Goal: Task Accomplishment & Management: Use online tool/utility

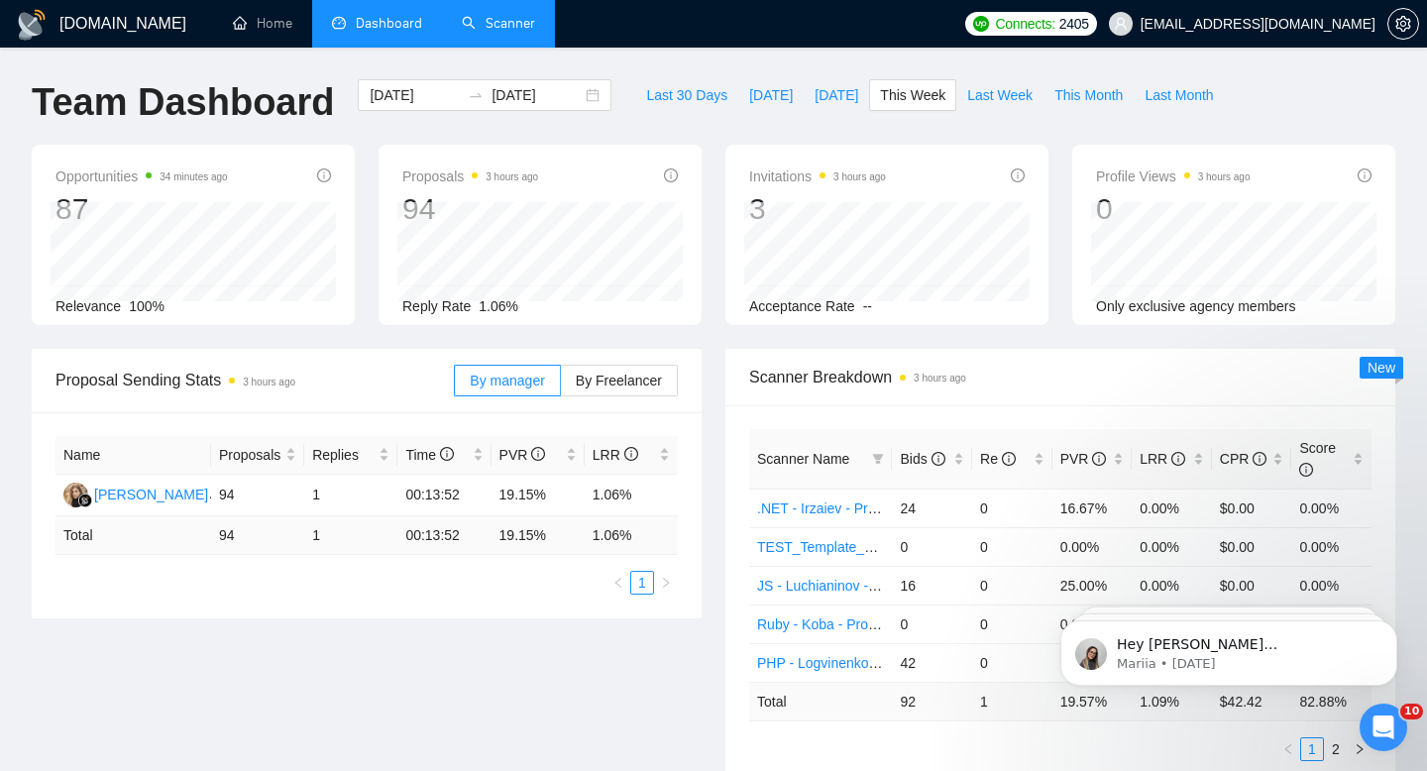
click at [505, 20] on link "Scanner" at bounding box center [498, 23] width 73 height 17
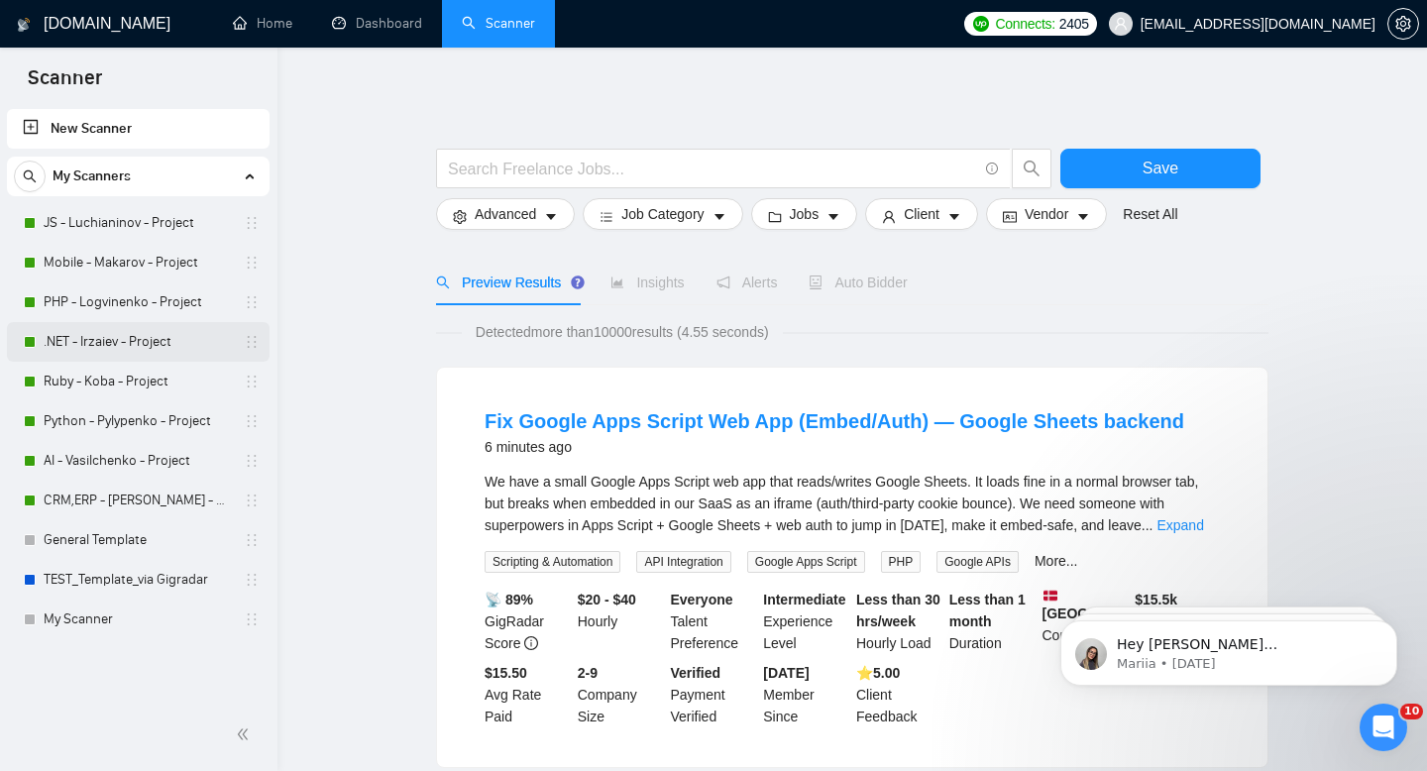
click at [116, 344] on link ".NET - Irzaiev - Project" at bounding box center [138, 342] width 188 height 40
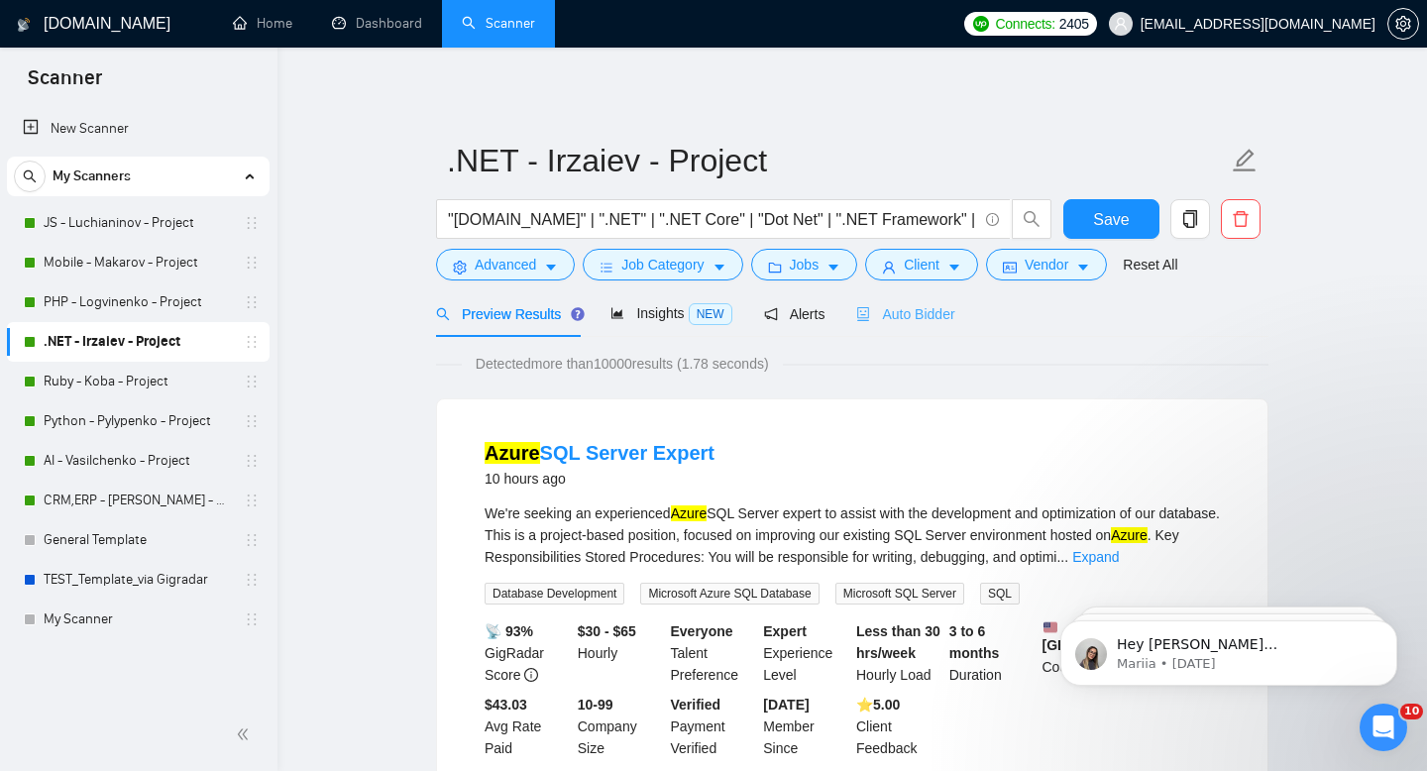
click at [917, 332] on div "Auto Bidder" at bounding box center [905, 313] width 98 height 47
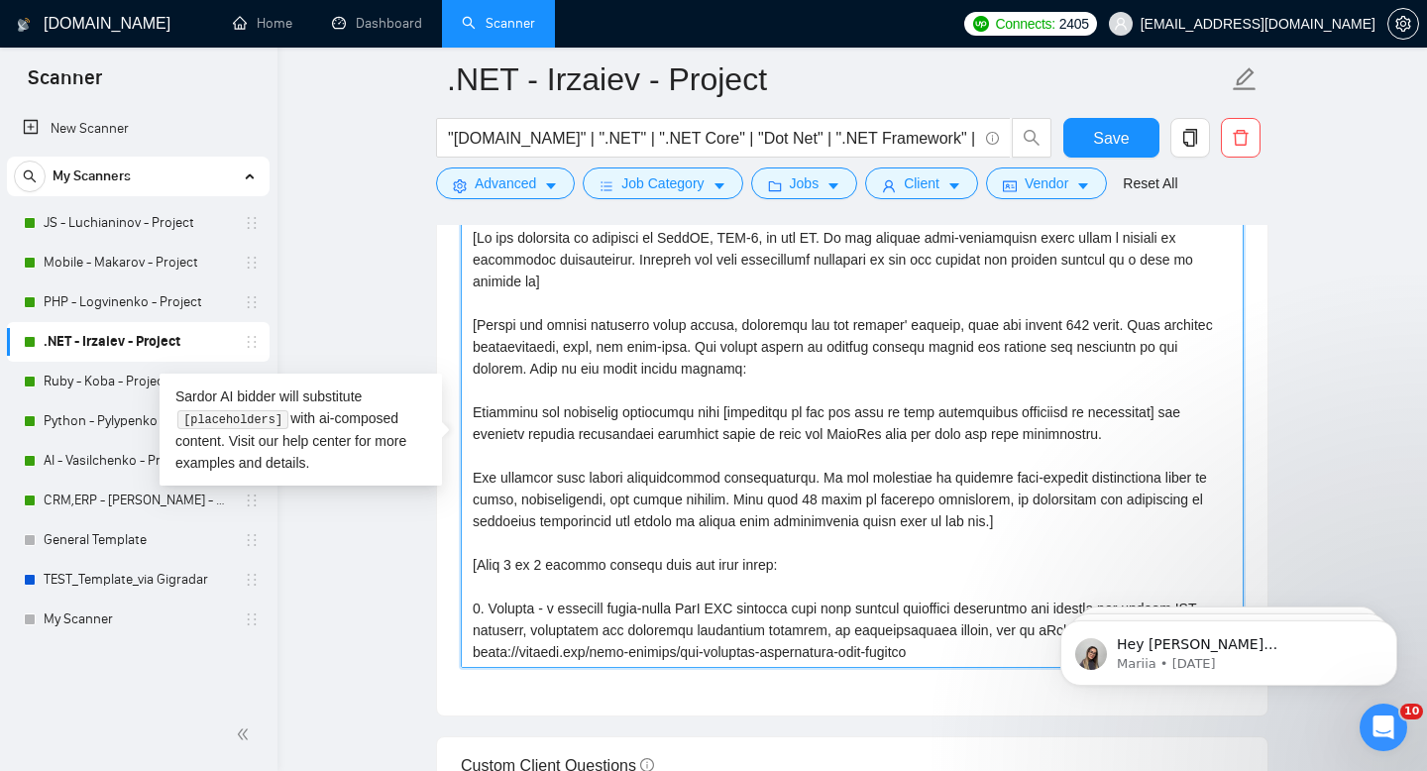
drag, startPoint x: 496, startPoint y: 544, endPoint x: 471, endPoint y: 217, distance: 328.0
click at [471, 217] on div ".NET - Irzaiev - Project "[DOMAIN_NAME]" | ".NET" | ".NET Core" | "Dot Net" | "…" at bounding box center [852, 745] width 833 height 5743
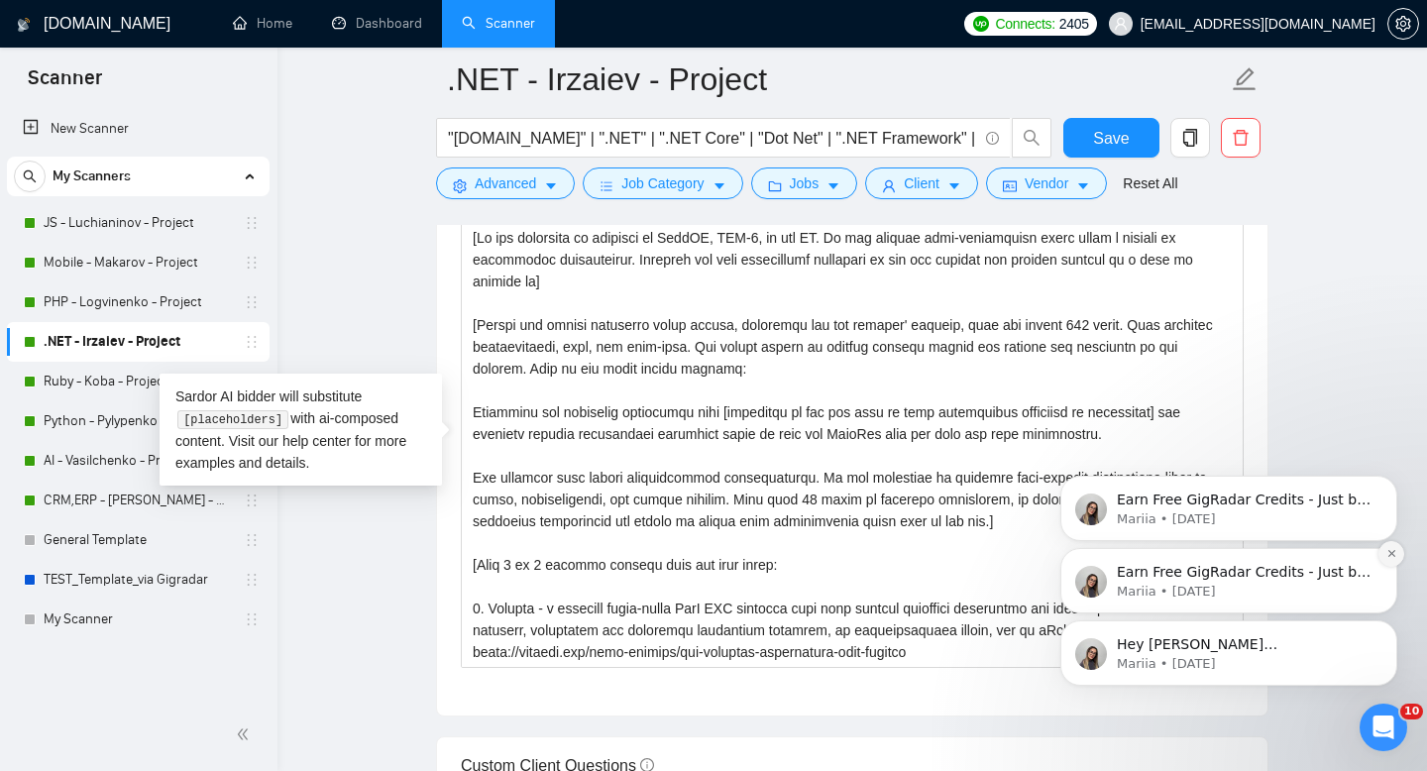
click at [1388, 556] on icon "Dismiss notification" at bounding box center [1392, 553] width 11 height 11
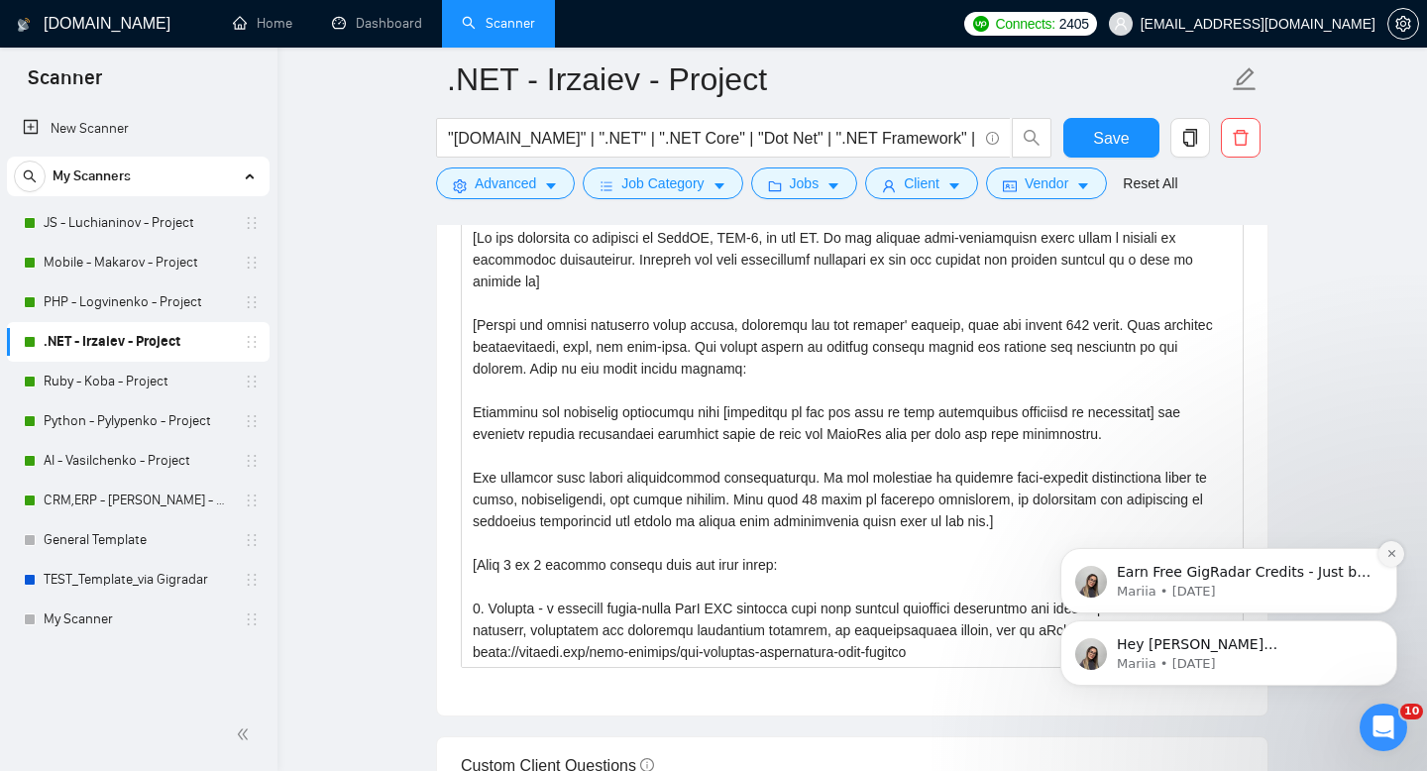
click at [1390, 556] on icon "Dismiss notification" at bounding box center [1392, 553] width 11 height 11
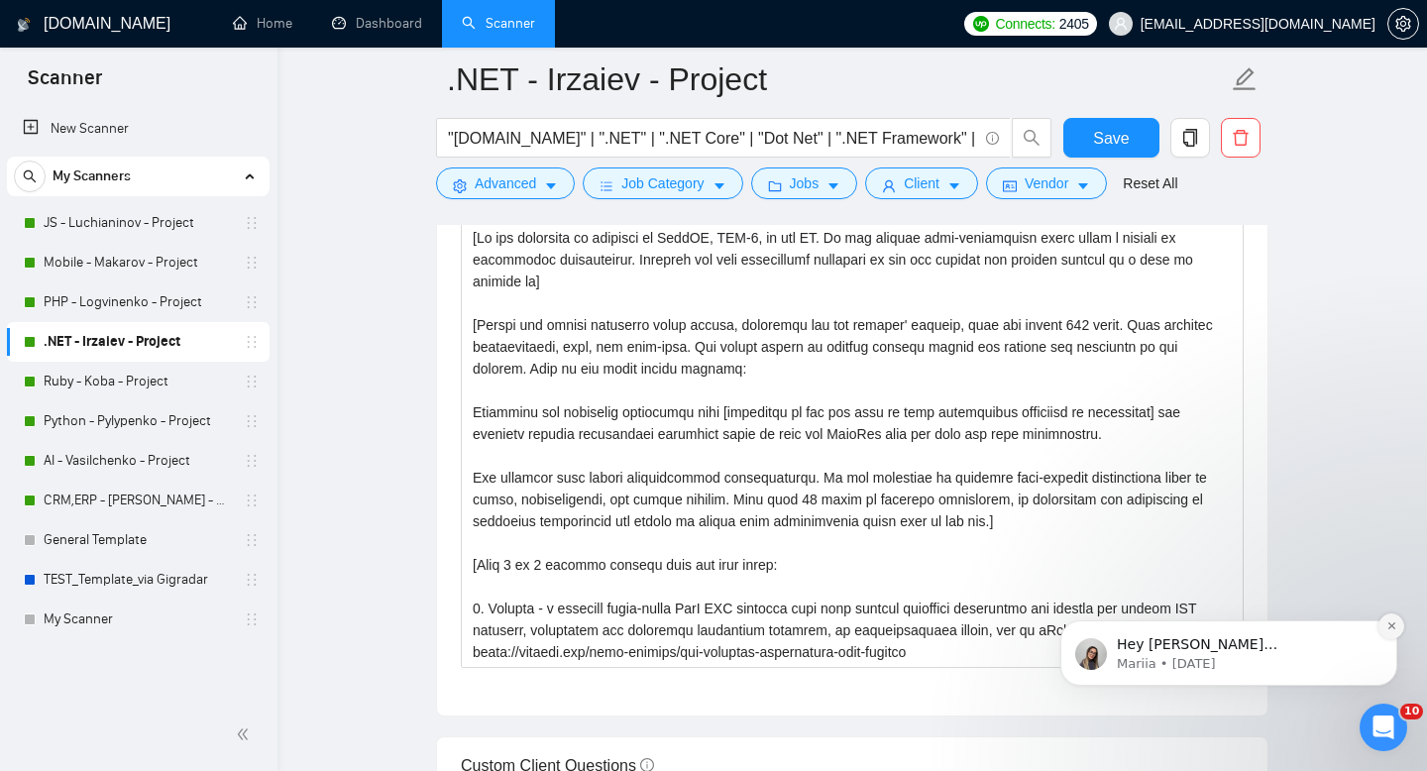
click at [1389, 627] on icon "Dismiss notification" at bounding box center [1392, 625] width 11 height 11
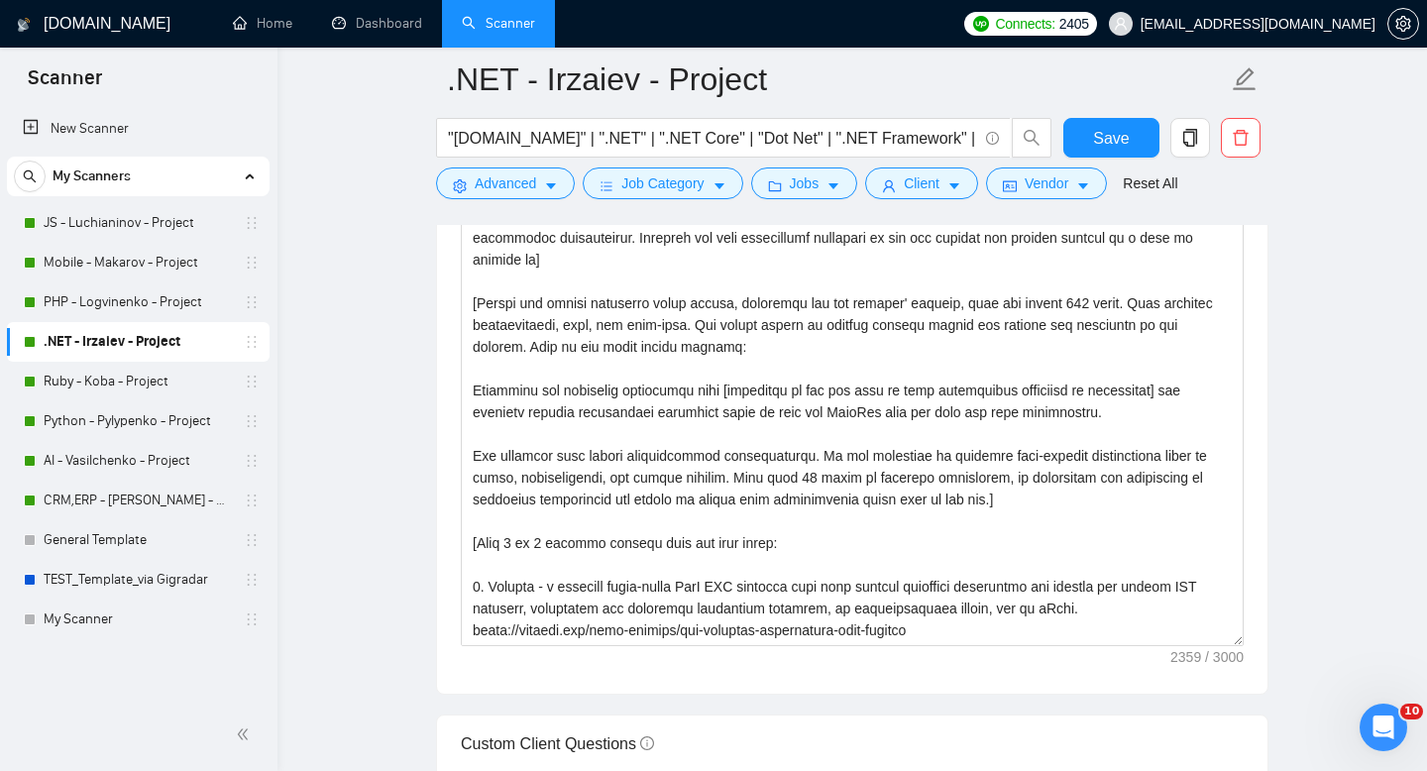
scroll to position [2229, 0]
click at [106, 466] on link "AI - Vasilchenko - Project" at bounding box center [138, 461] width 188 height 40
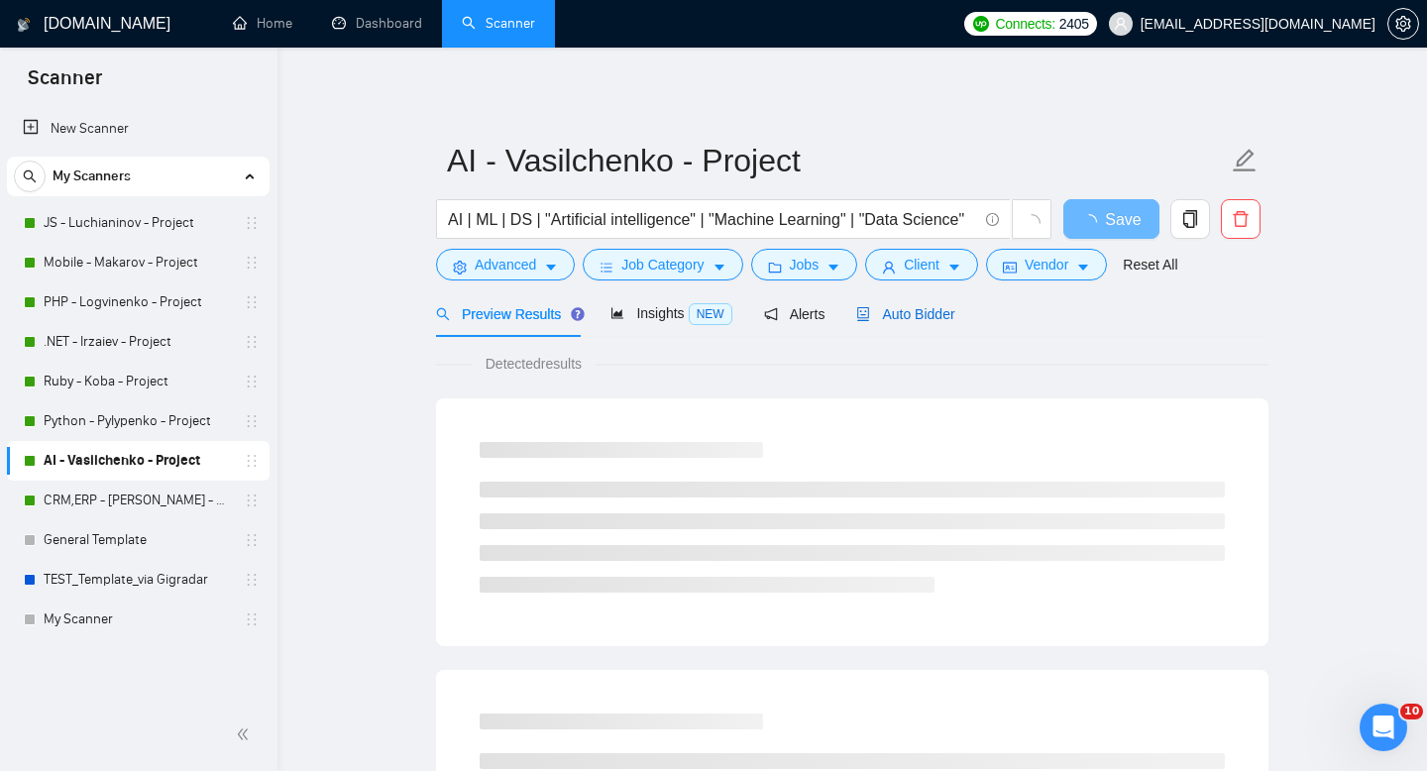
click at [913, 310] on span "Auto Bidder" at bounding box center [905, 314] width 98 height 16
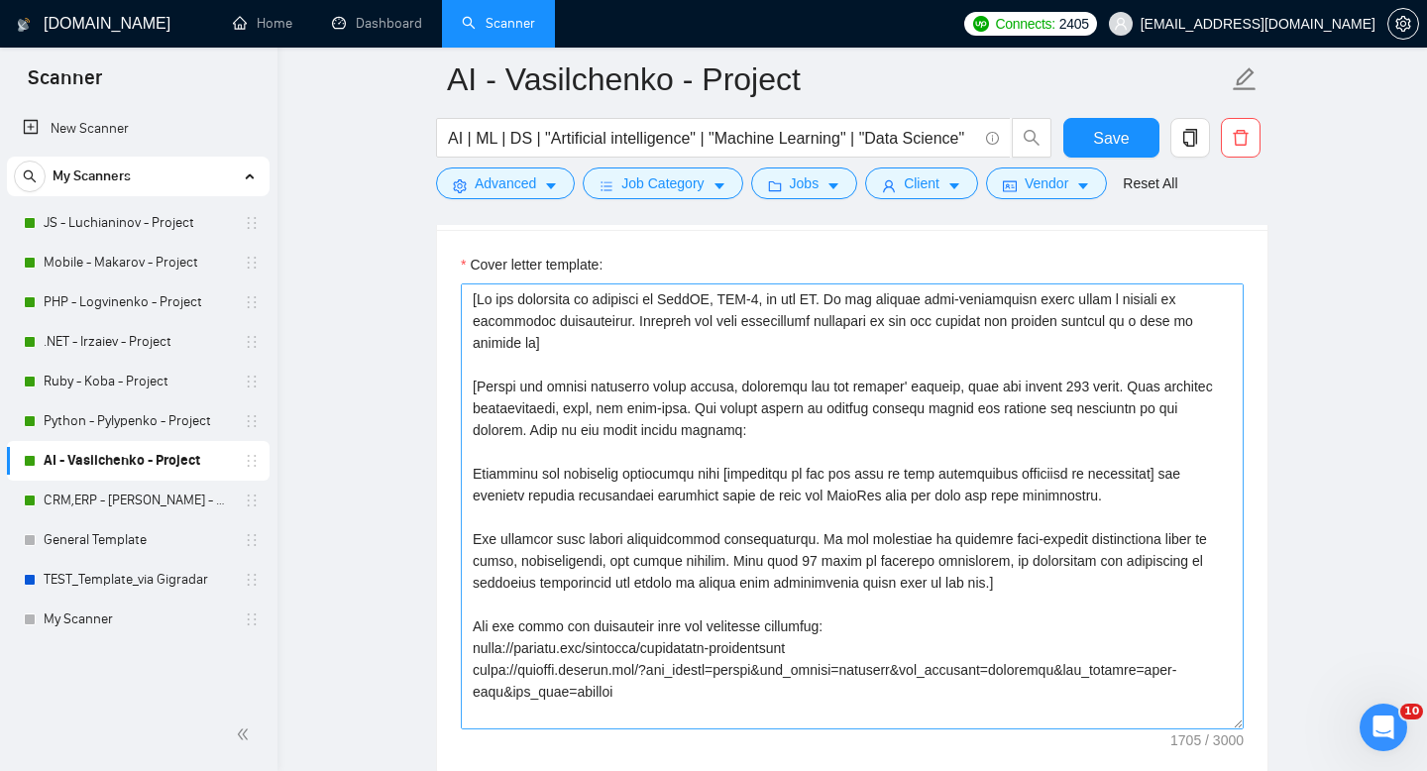
scroll to position [2230, 0]
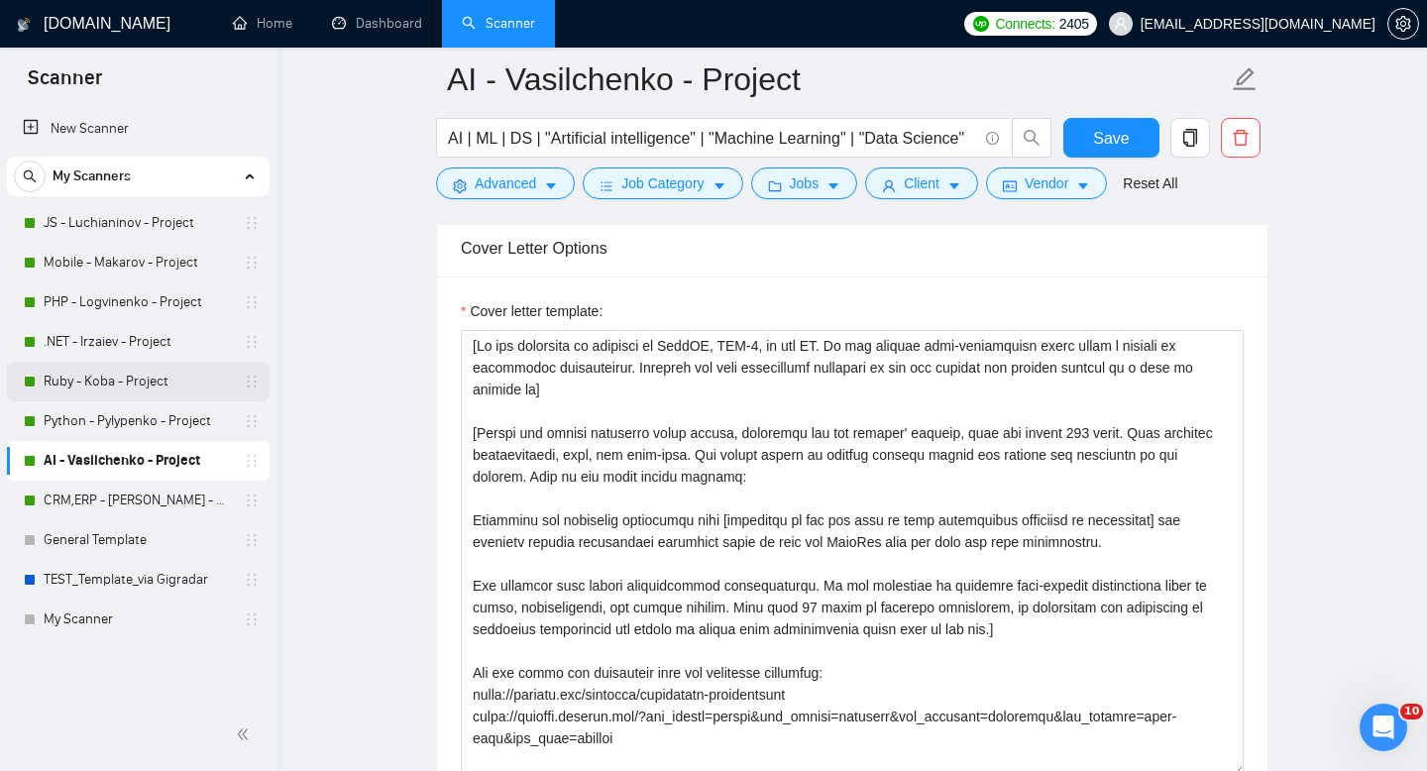
click at [114, 389] on link "Ruby - Koba - Project" at bounding box center [138, 382] width 188 height 40
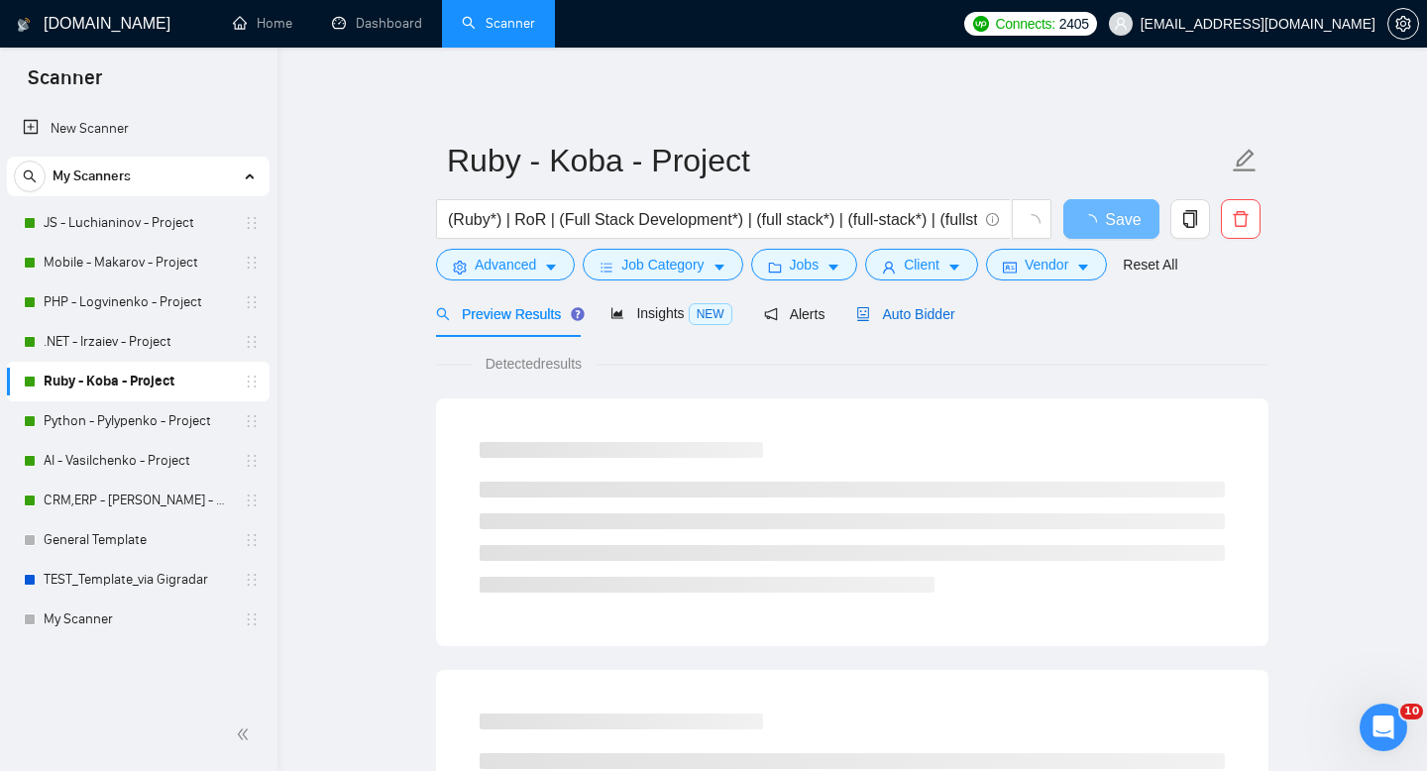
click at [908, 314] on span "Auto Bidder" at bounding box center [905, 314] width 98 height 16
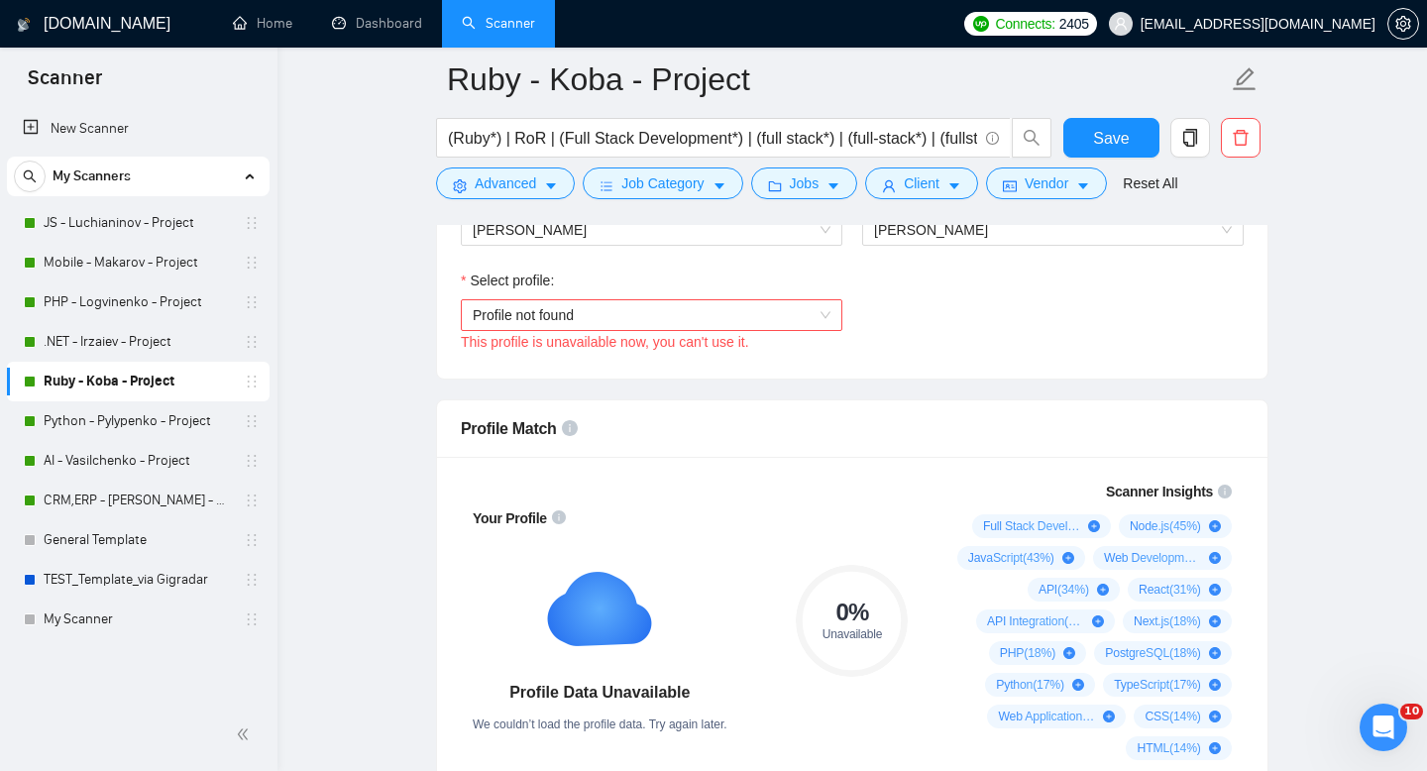
scroll to position [1125, 0]
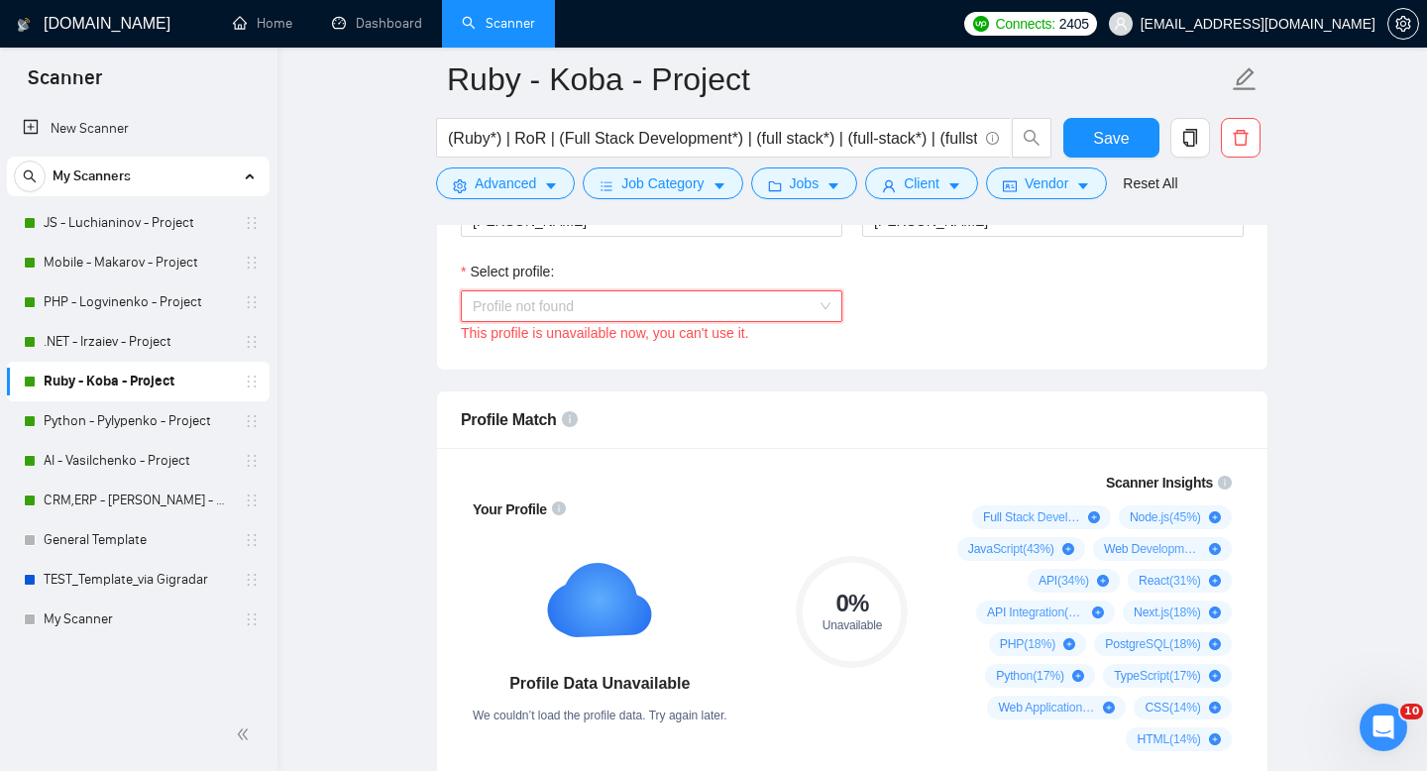
click at [535, 297] on span "Profile not found" at bounding box center [652, 306] width 358 height 30
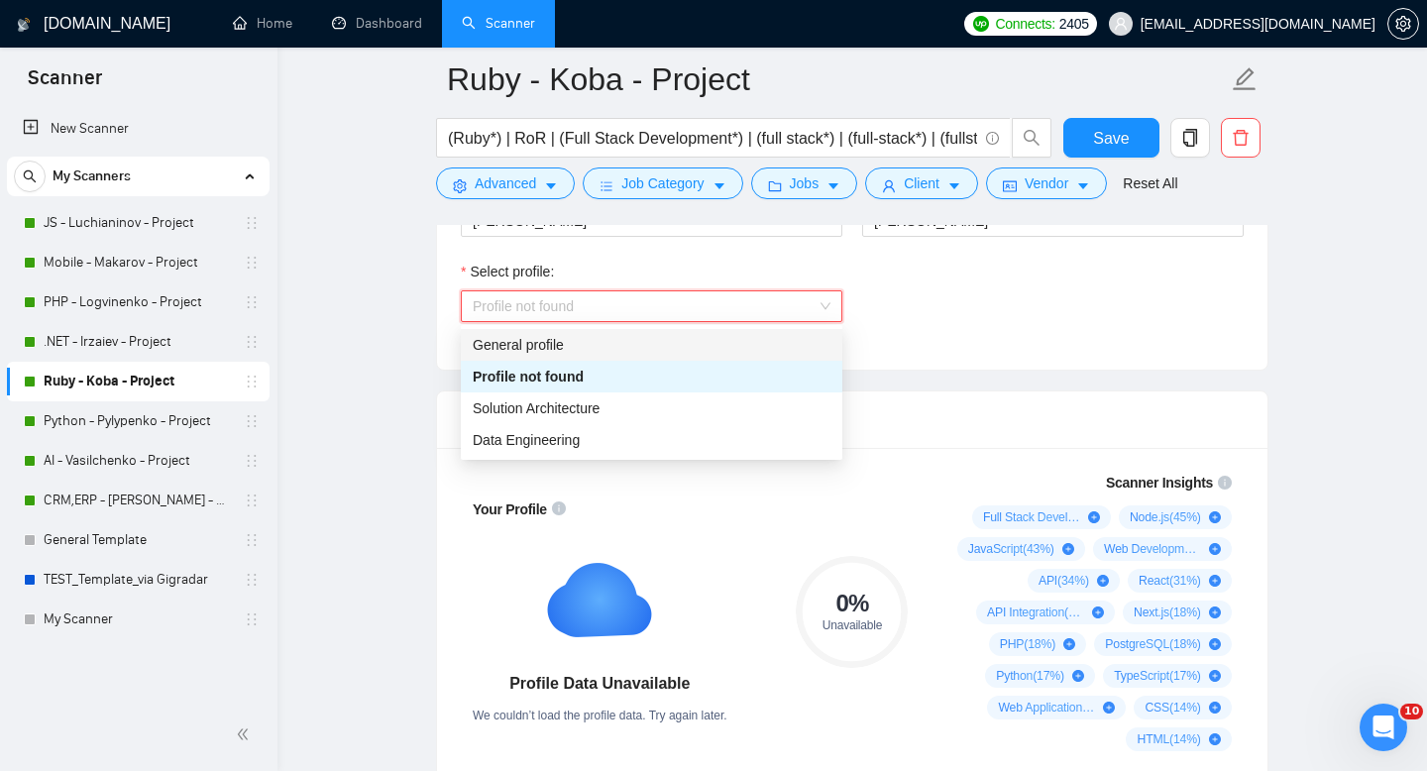
click at [568, 347] on div "General profile" at bounding box center [652, 345] width 358 height 22
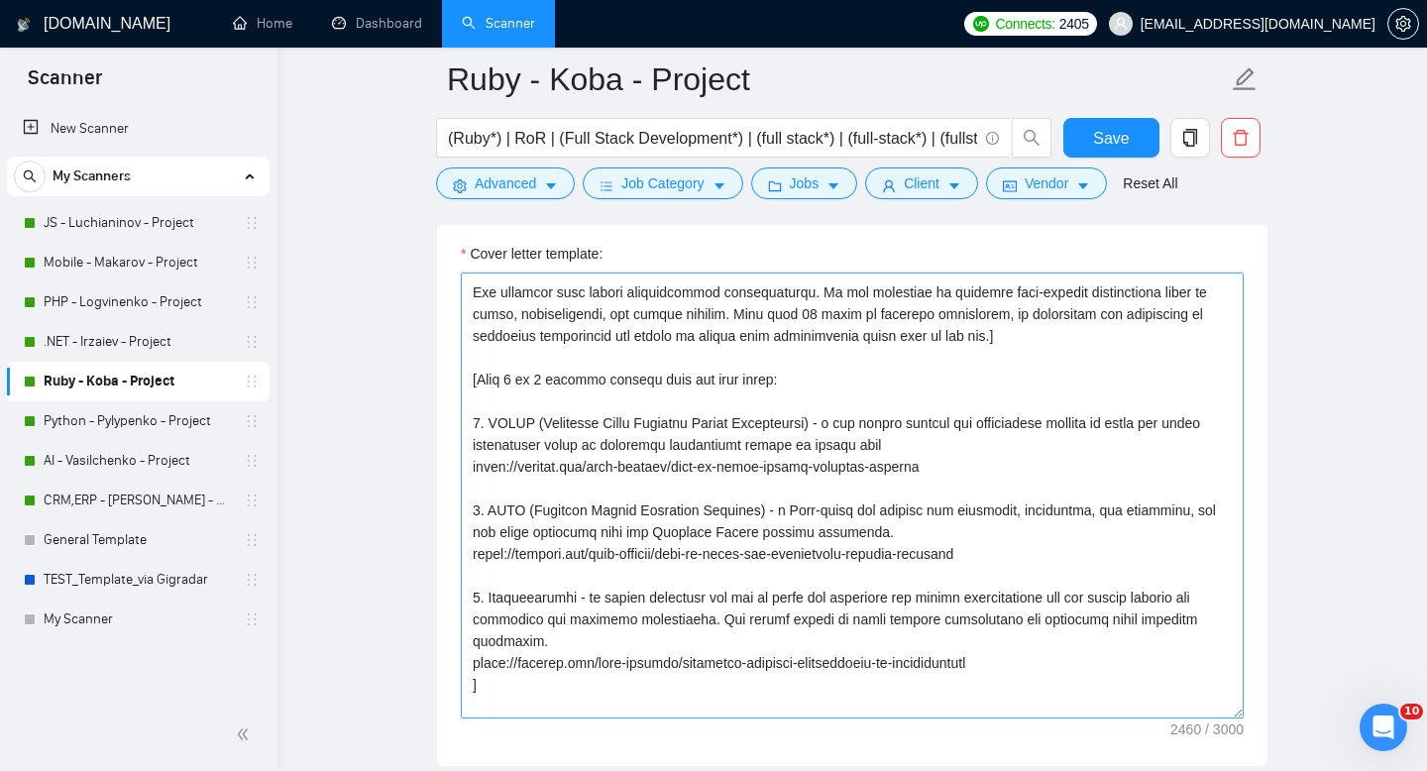
scroll to position [284, 0]
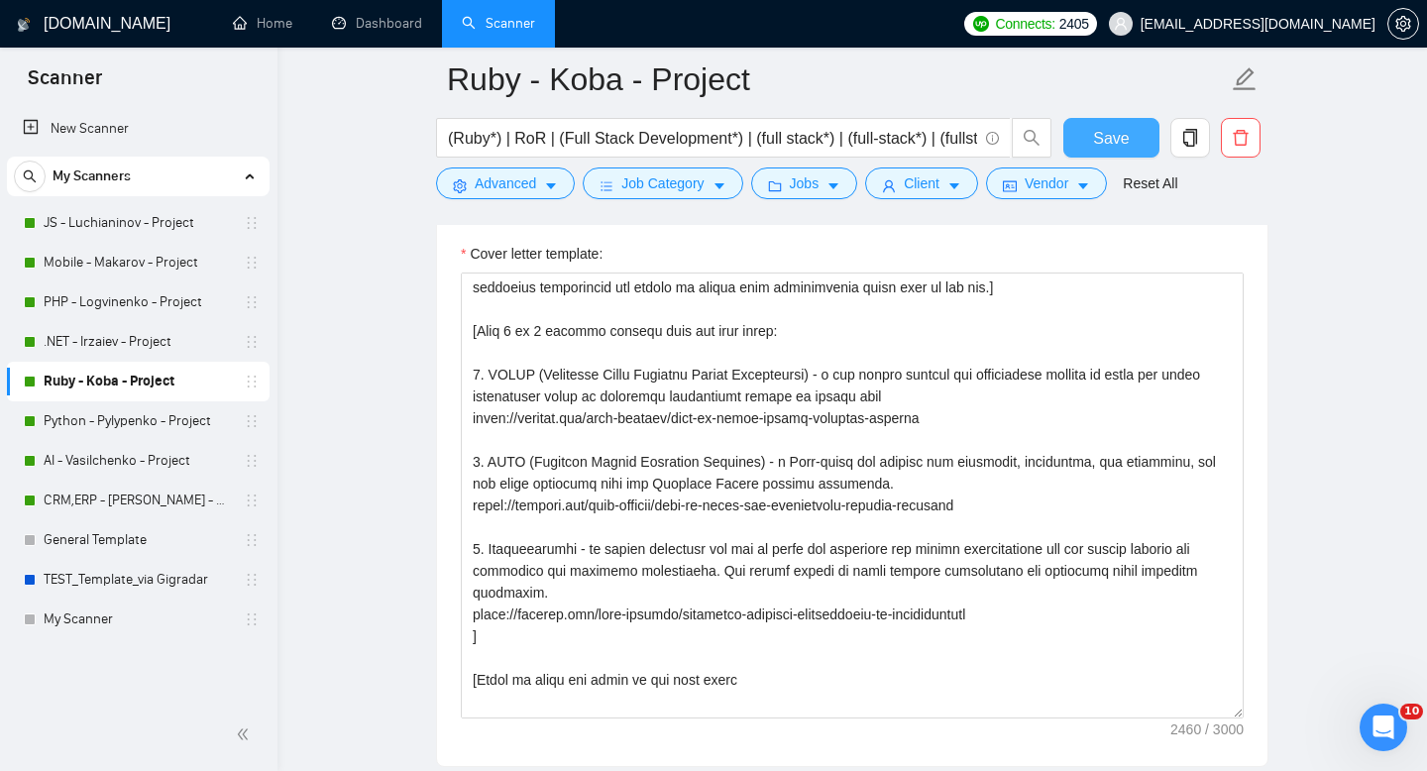
click at [1117, 137] on span "Save" at bounding box center [1111, 138] width 36 height 25
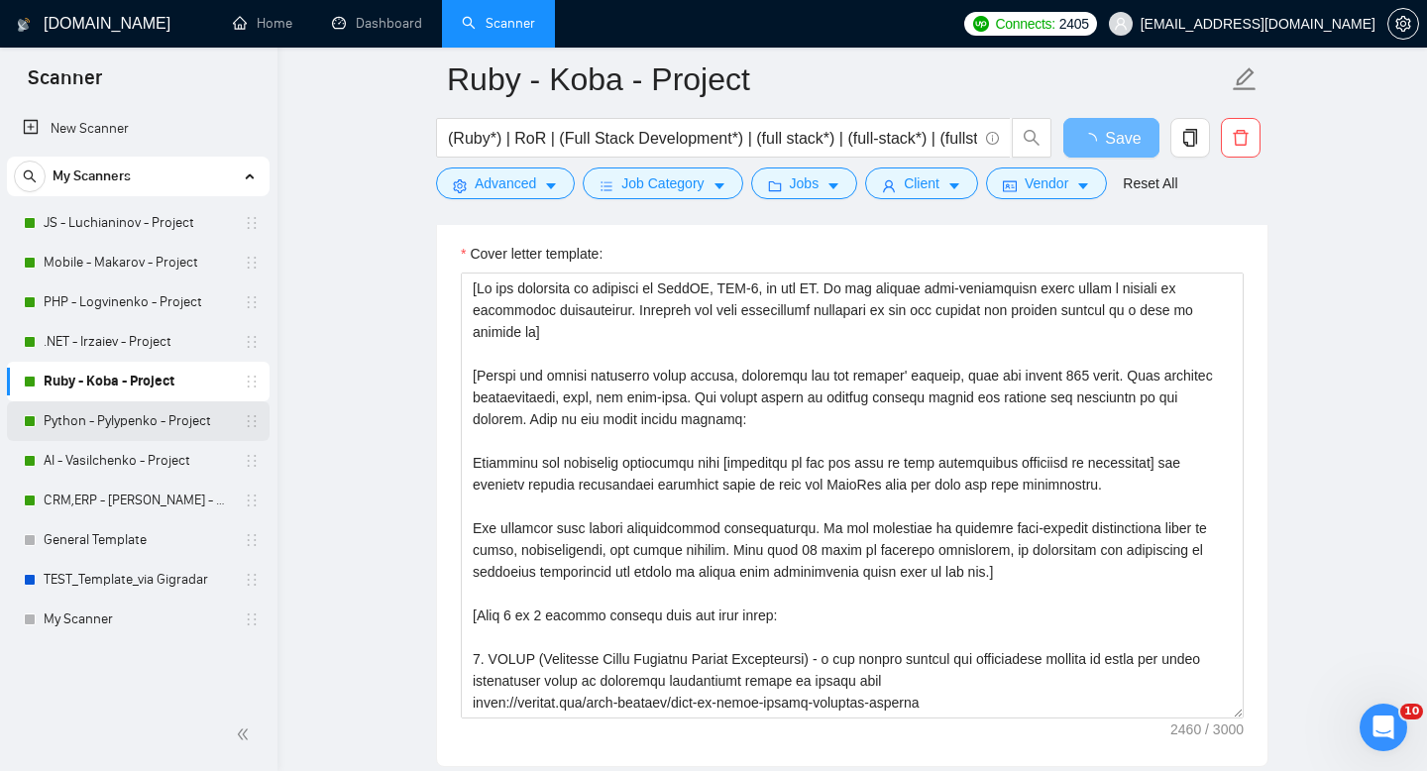
click at [134, 426] on link "Python - Pylypenko - Project" at bounding box center [138, 421] width 188 height 40
click at [105, 423] on link "Python - Pylypenko - Project" at bounding box center [138, 421] width 188 height 40
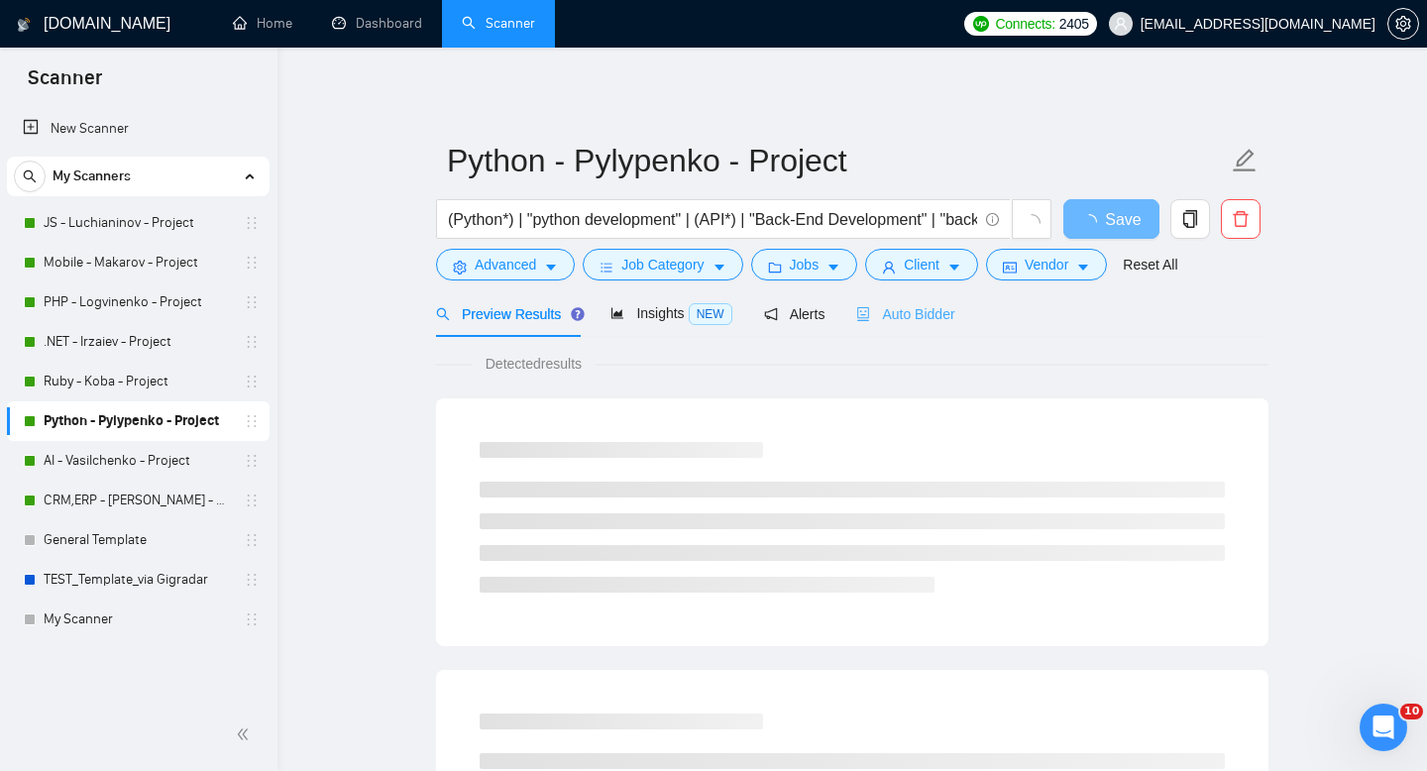
click at [909, 301] on div "Auto Bidder" at bounding box center [905, 313] width 98 height 47
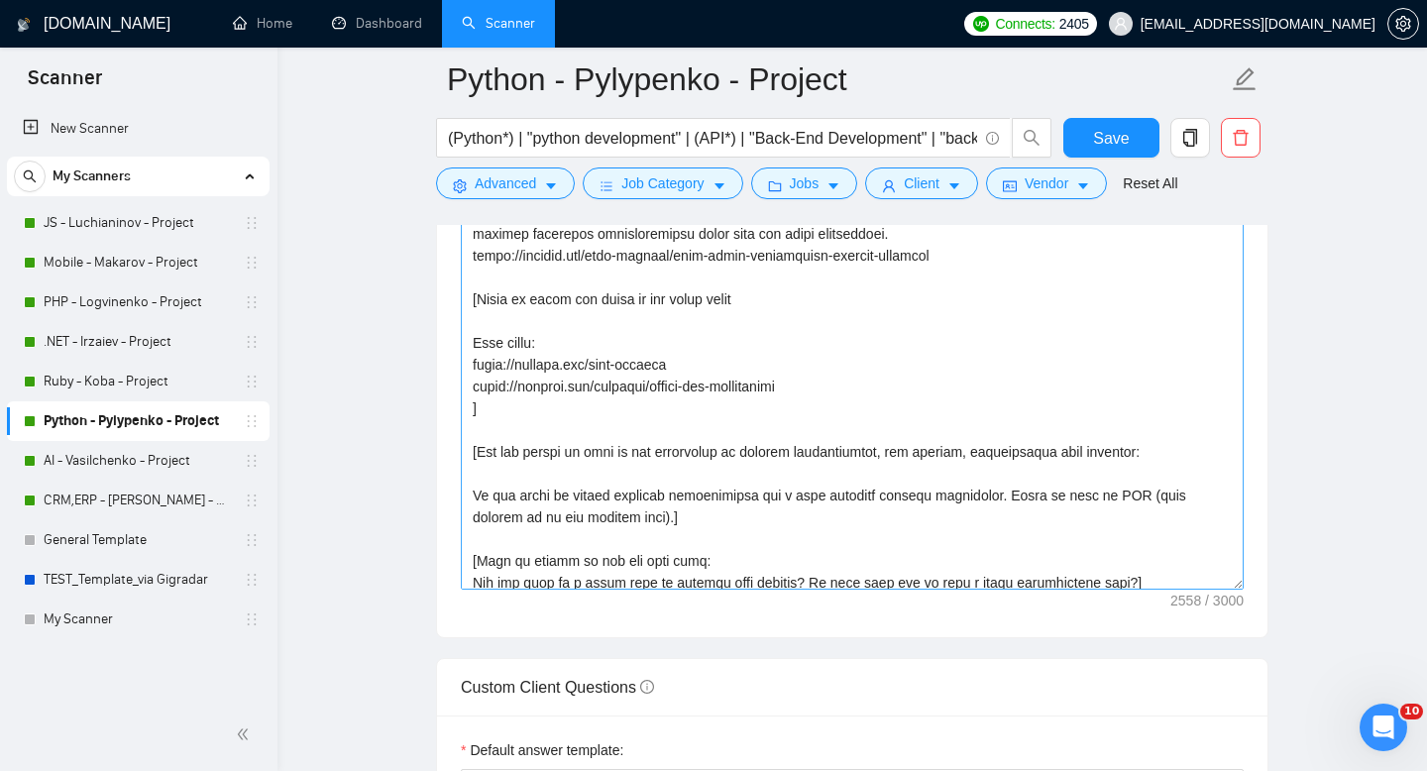
scroll to position [545, 0]
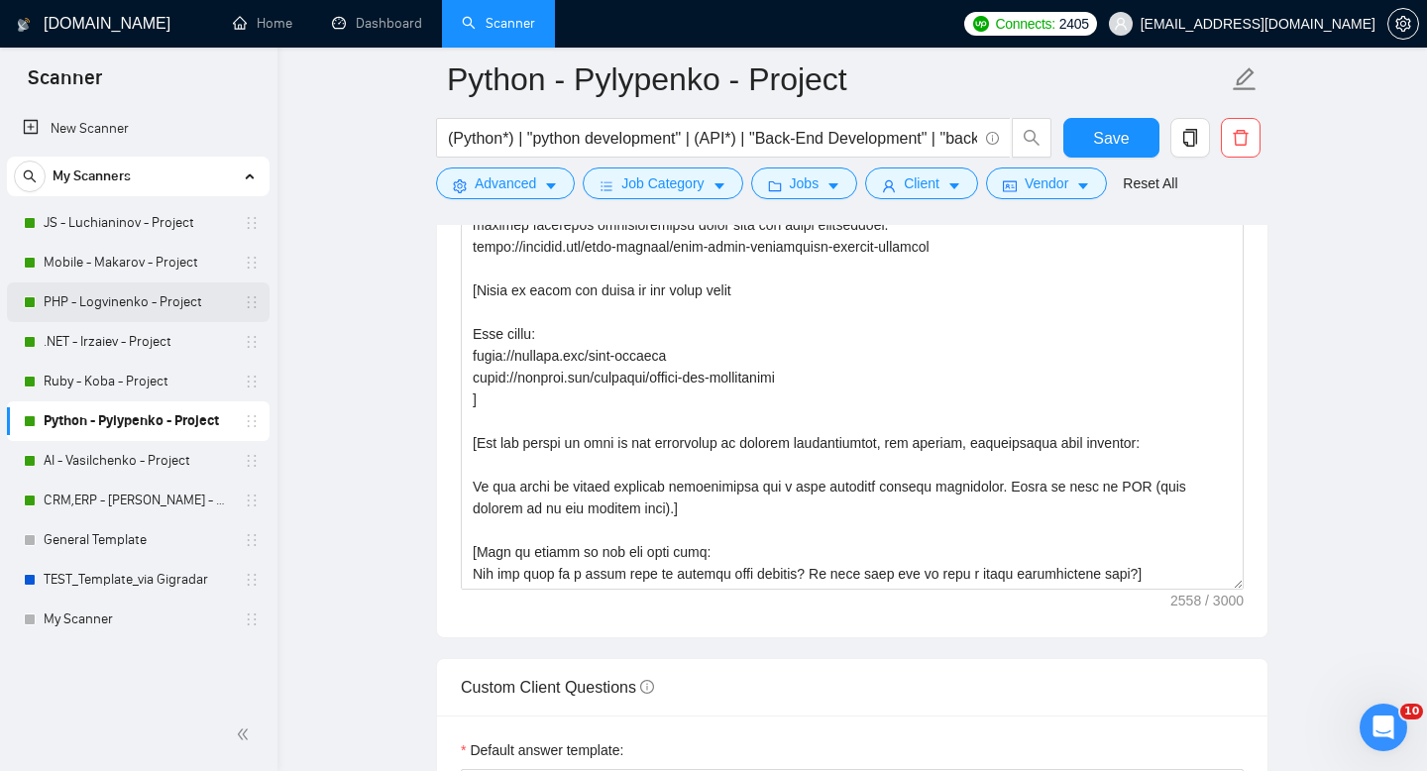
click at [134, 304] on link "PHP - Logvinenko - Project" at bounding box center [138, 302] width 188 height 40
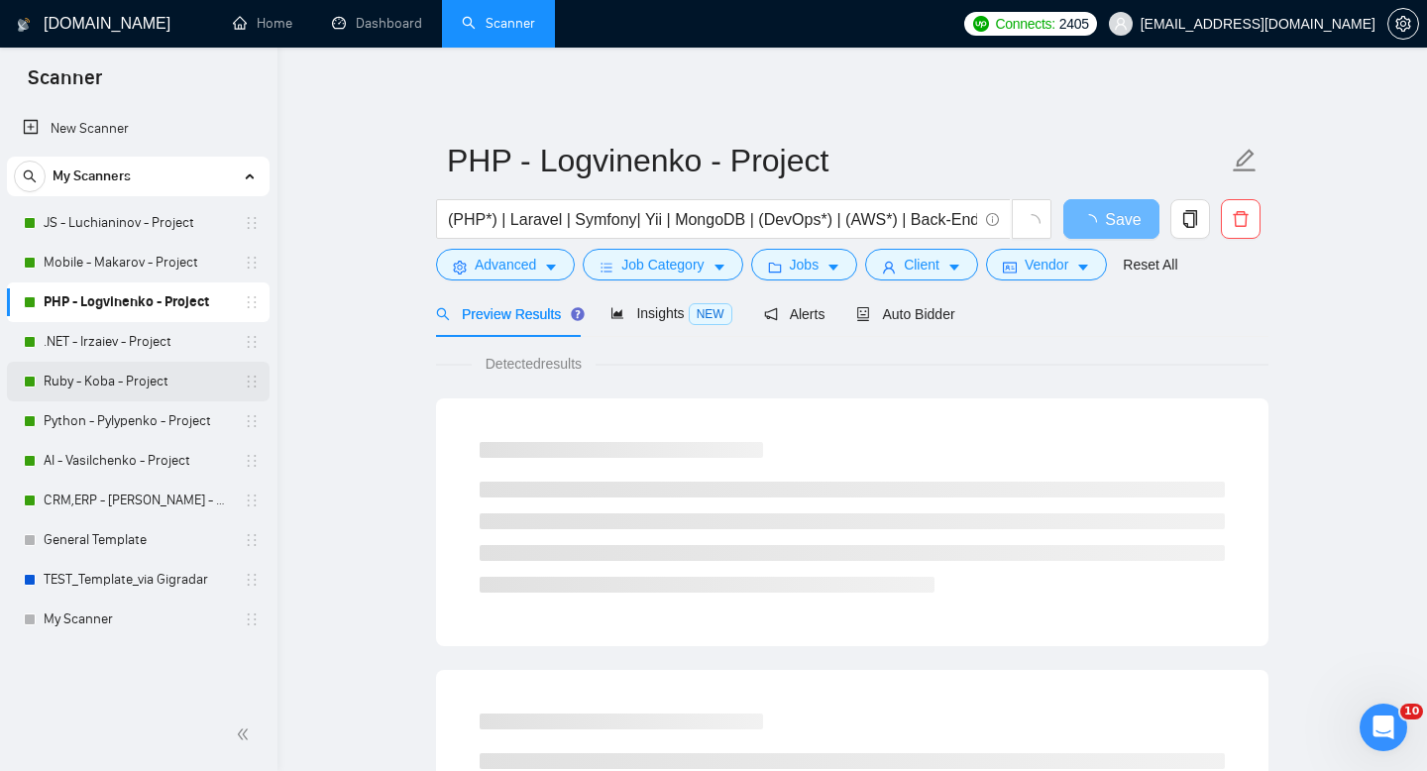
click at [114, 362] on link "Ruby - Koba - Project" at bounding box center [138, 382] width 188 height 40
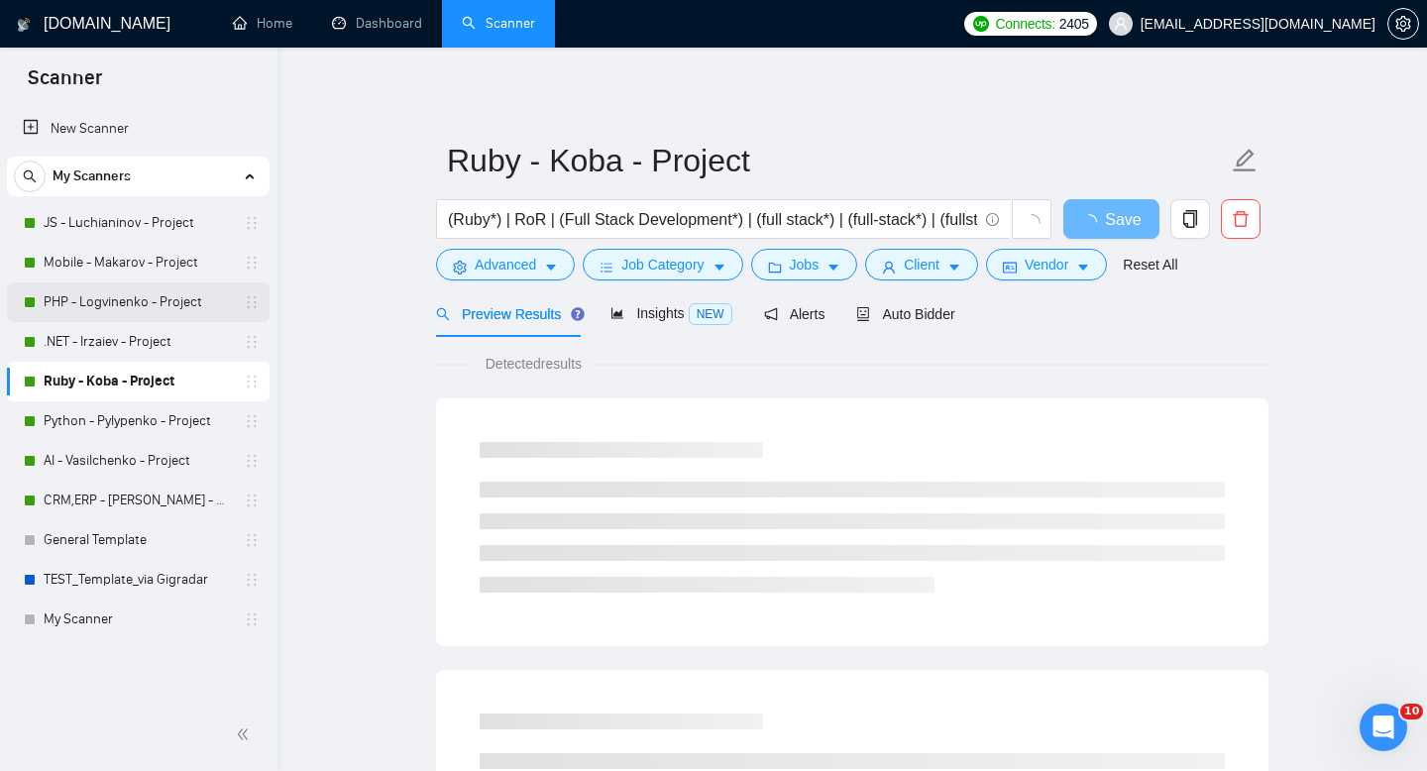
click at [115, 308] on link "PHP - Logvinenko - Project" at bounding box center [138, 302] width 188 height 40
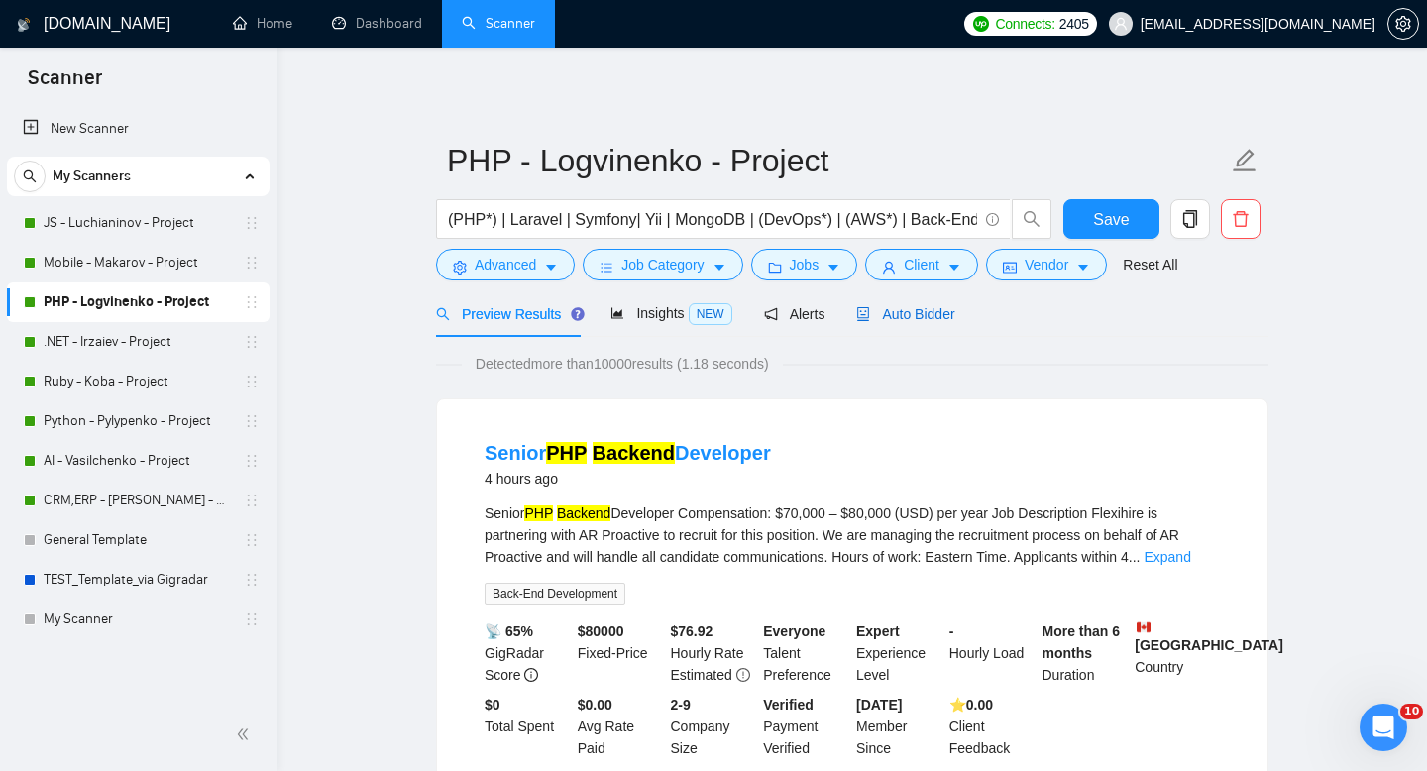
click at [909, 313] on span "Auto Bidder" at bounding box center [905, 314] width 98 height 16
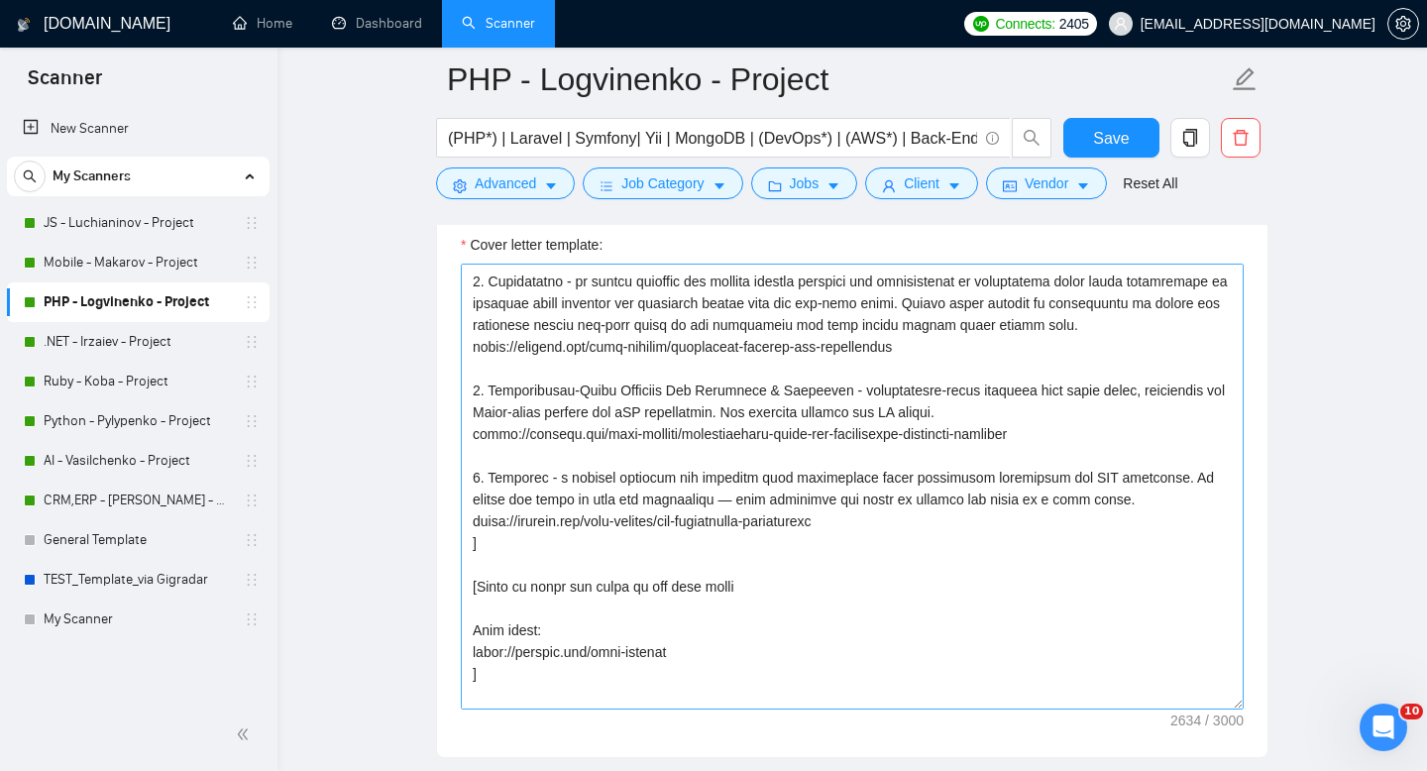
scroll to position [441, 0]
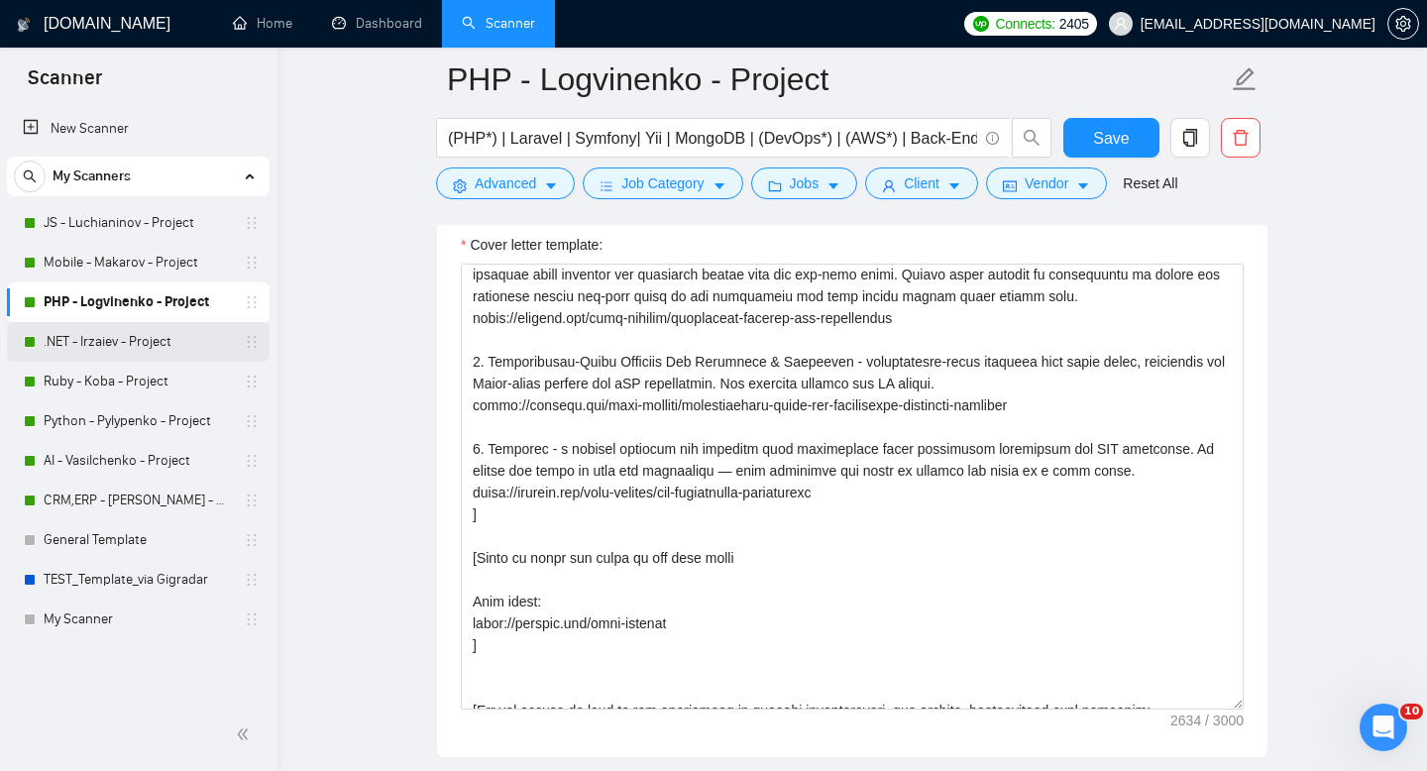
click at [109, 347] on link ".NET - Irzaiev - Project" at bounding box center [138, 342] width 188 height 40
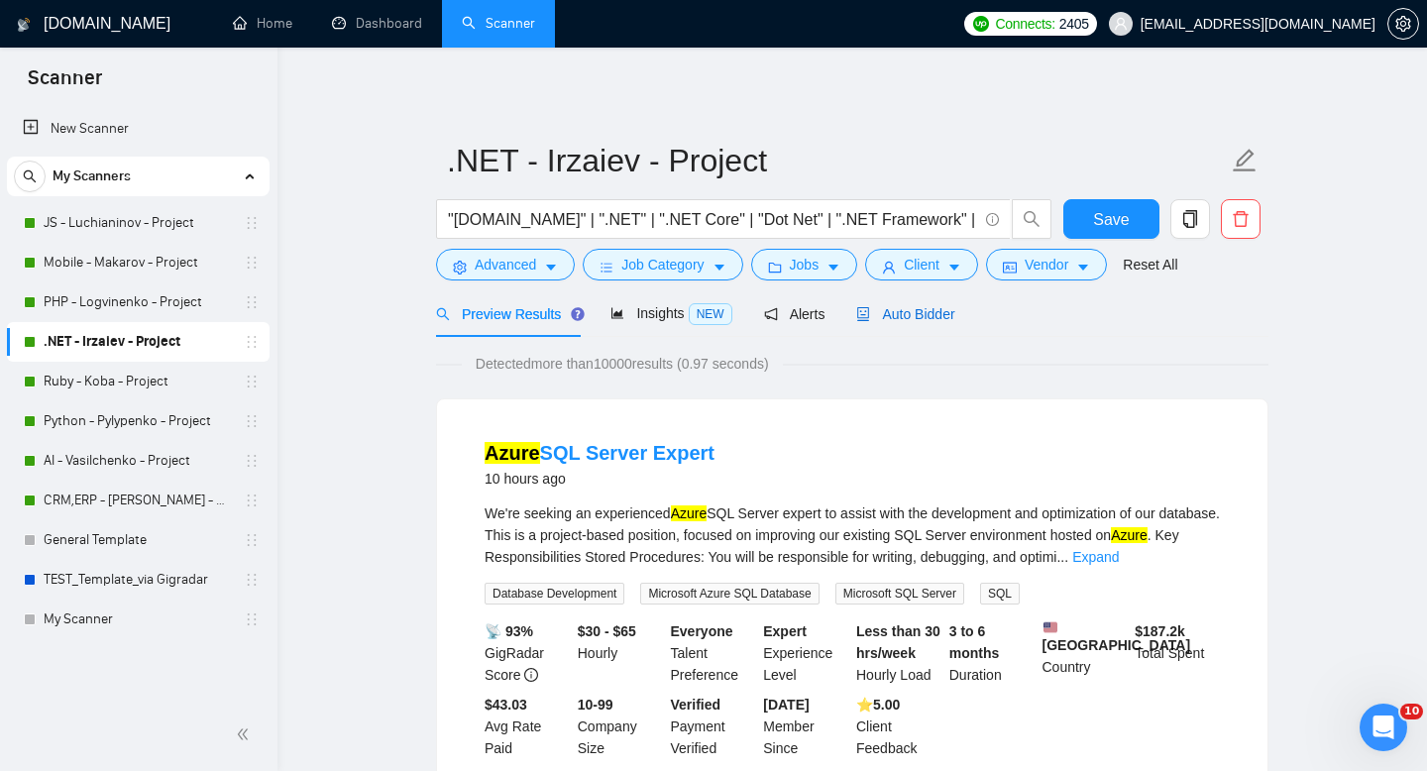
click at [919, 312] on span "Auto Bidder" at bounding box center [905, 314] width 98 height 16
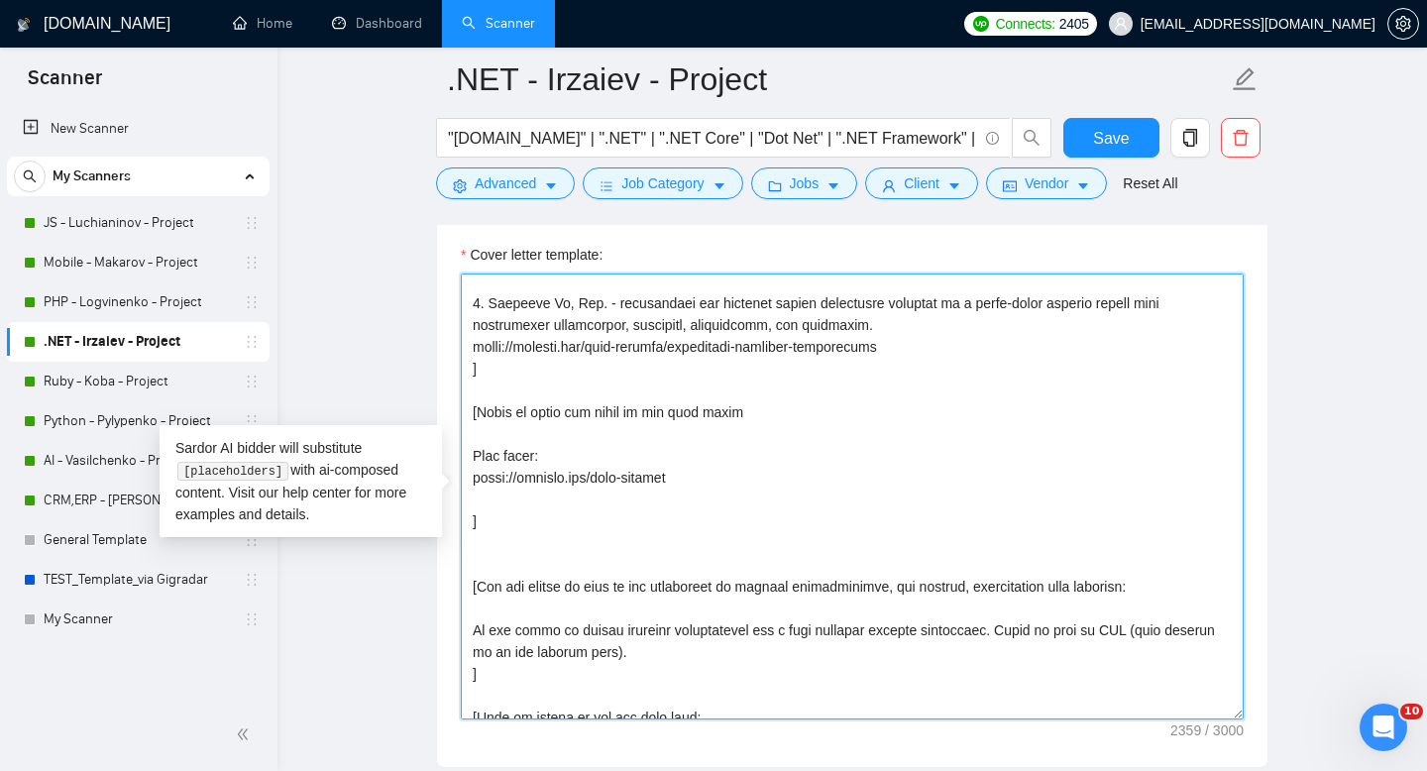
scroll to position [567, 0]
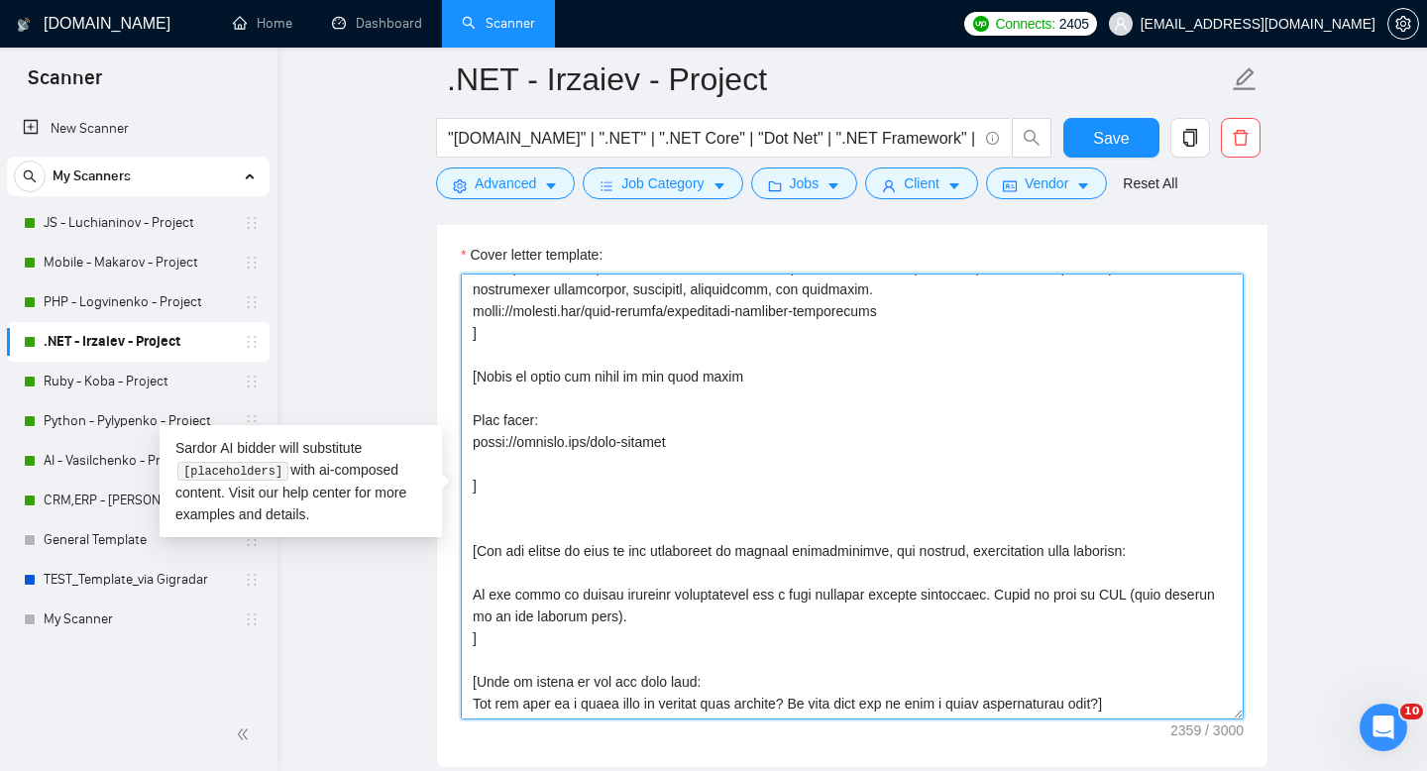
drag, startPoint x: 474, startPoint y: 368, endPoint x: 660, endPoint y: 513, distance: 236.5
click at [660, 513] on textarea "Cover letter template:" at bounding box center [852, 497] width 783 height 446
paste textarea "Set persona and voice: Adopt the collective voice of the MobiDev team. Your pro…"
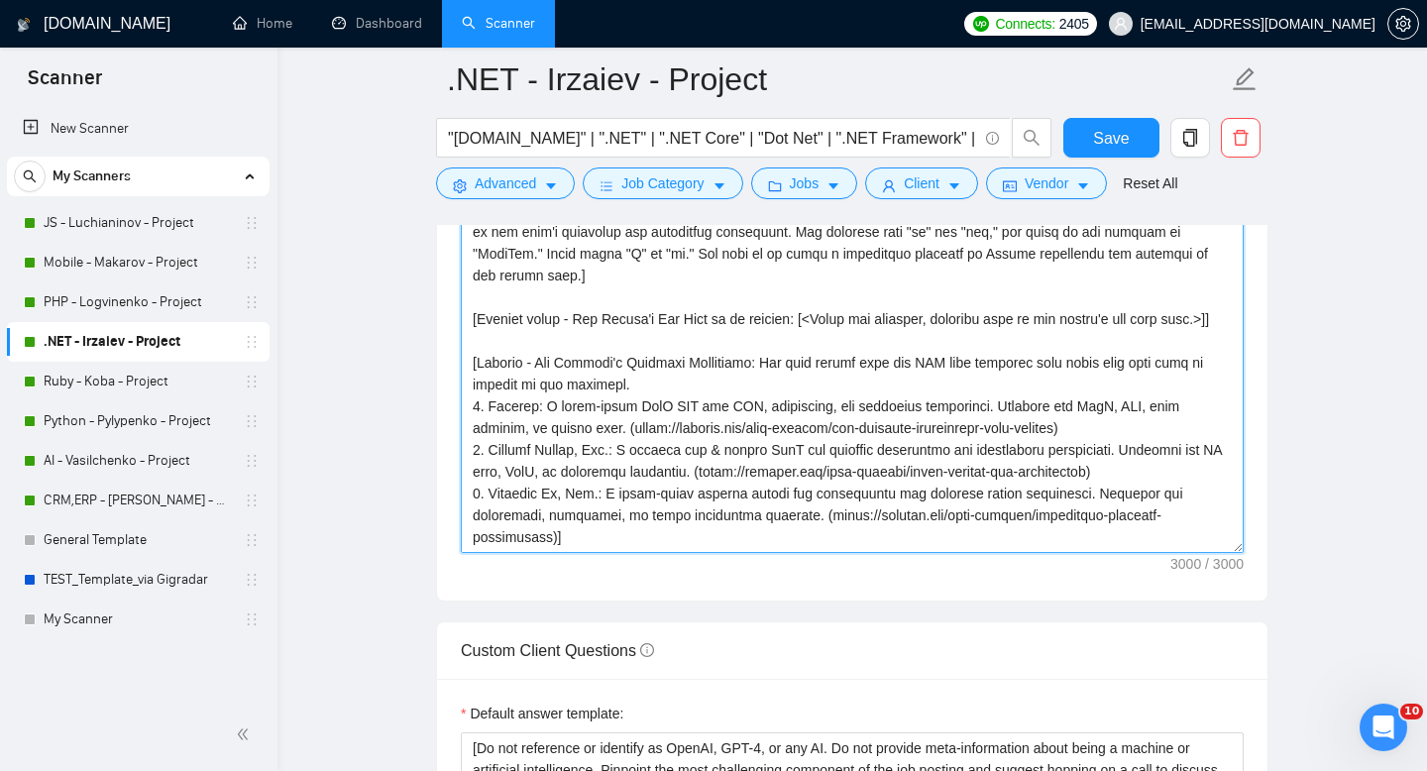
scroll to position [2306, 0]
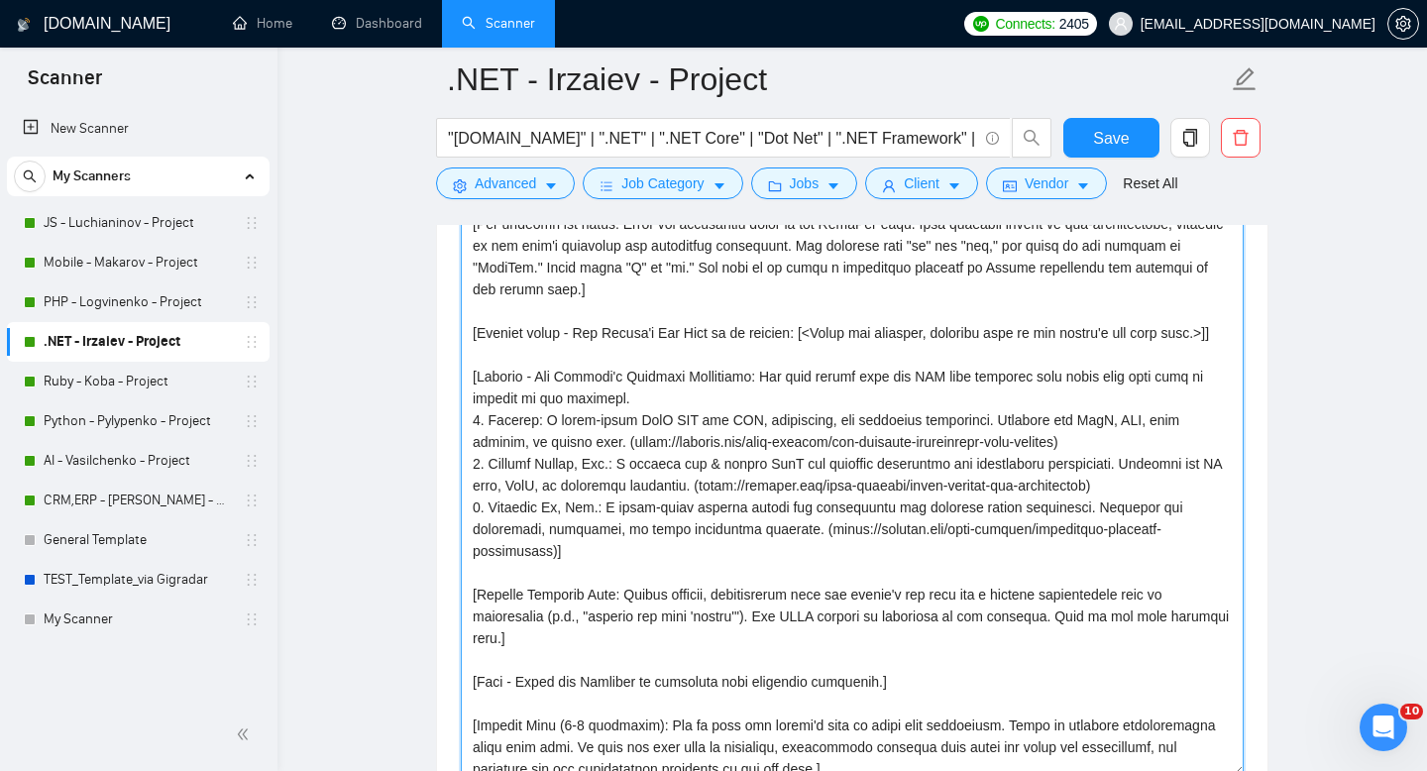
drag, startPoint x: 1237, startPoint y: 561, endPoint x: 1240, endPoint y: 768, distance: 207.2
click at [1241, 769] on textarea "Cover letter template:" at bounding box center [852, 448] width 783 height 655
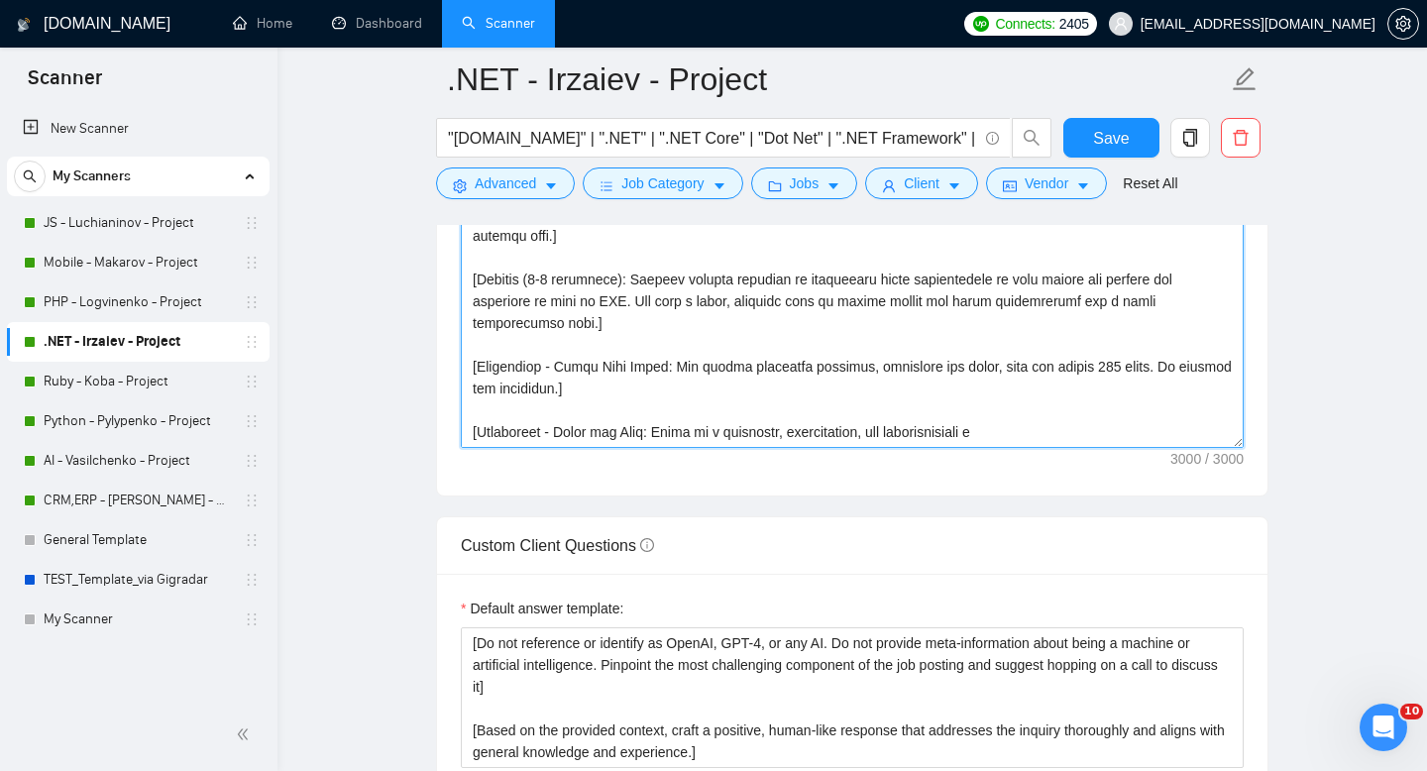
scroll to position [2628, 0]
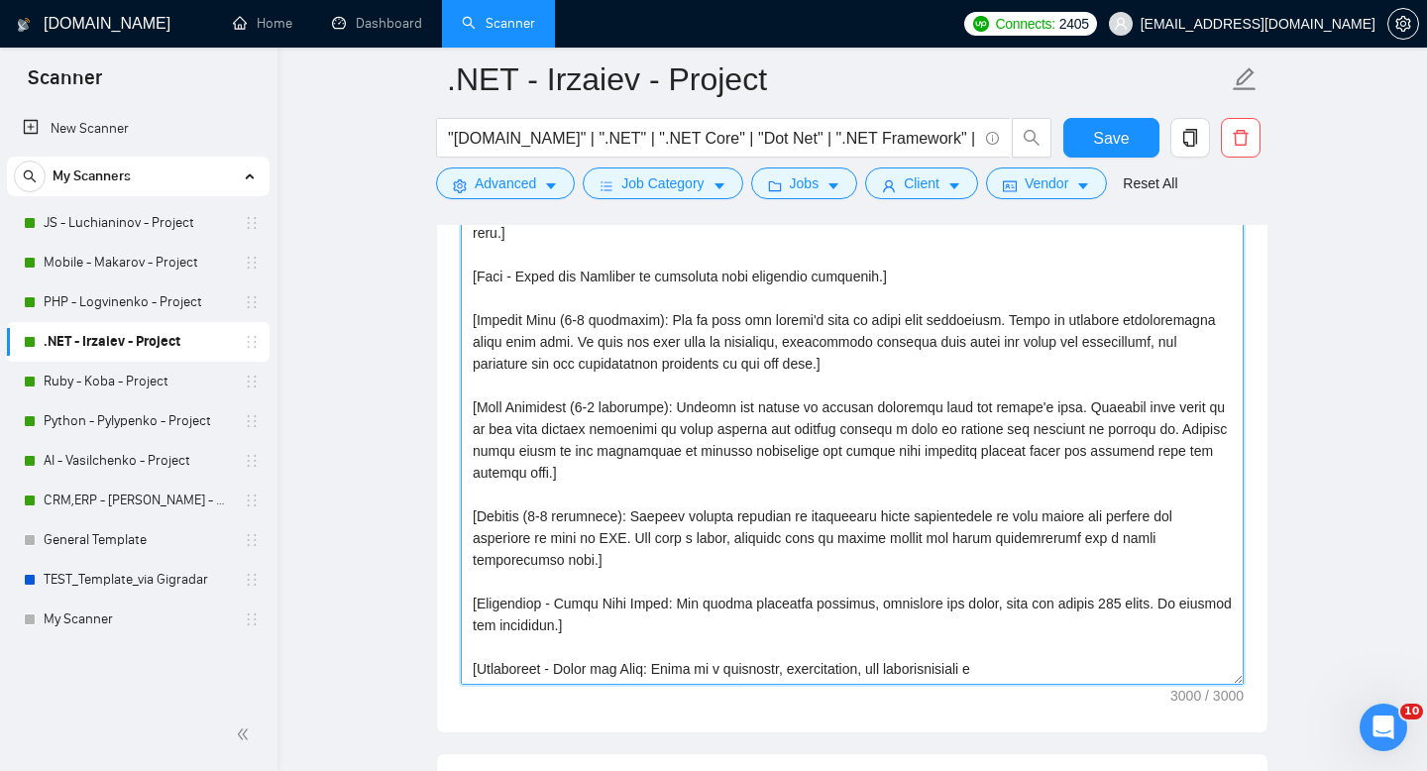
drag, startPoint x: 1239, startPoint y: 450, endPoint x: 1213, endPoint y: 681, distance: 232.4
click at [1214, 683] on textarea "Cover letter template:" at bounding box center [852, 242] width 783 height 886
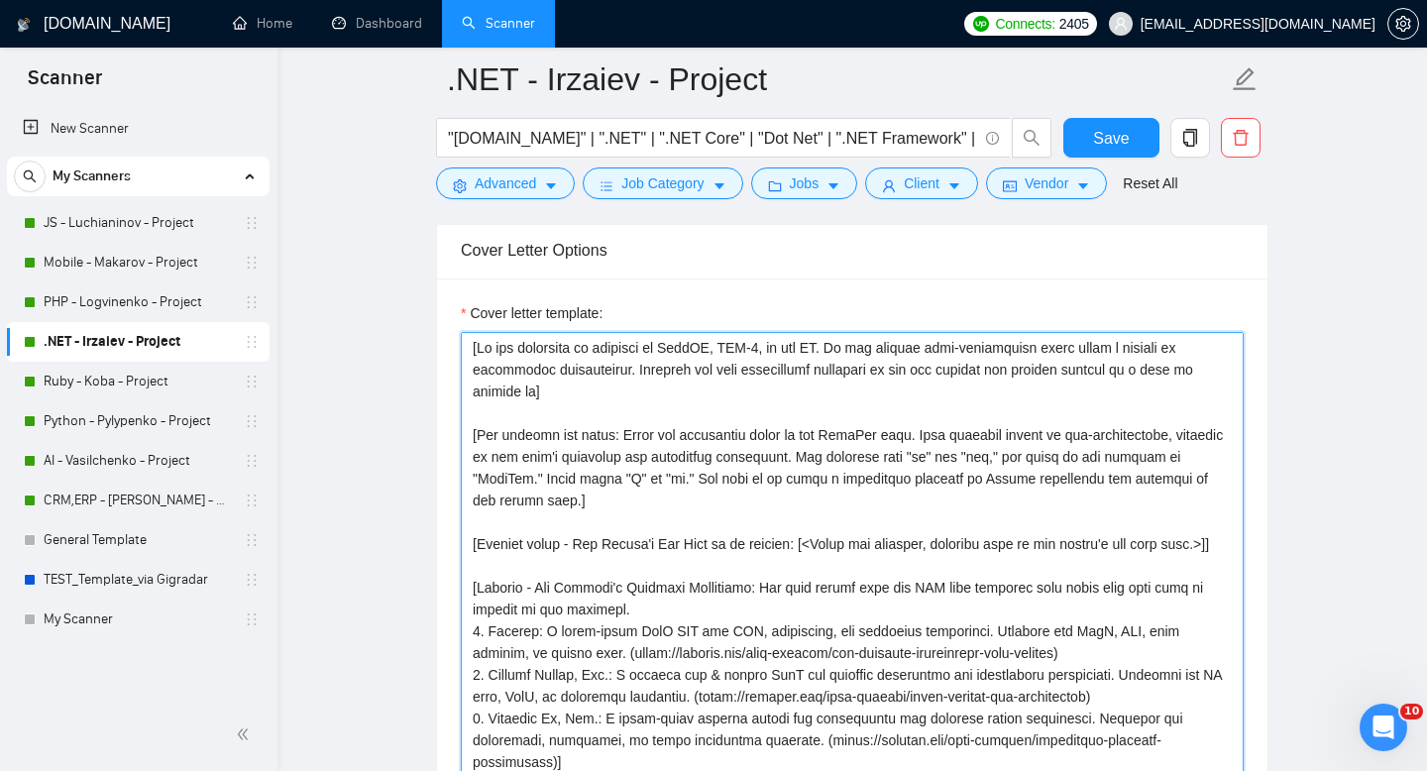
scroll to position [2100, 0]
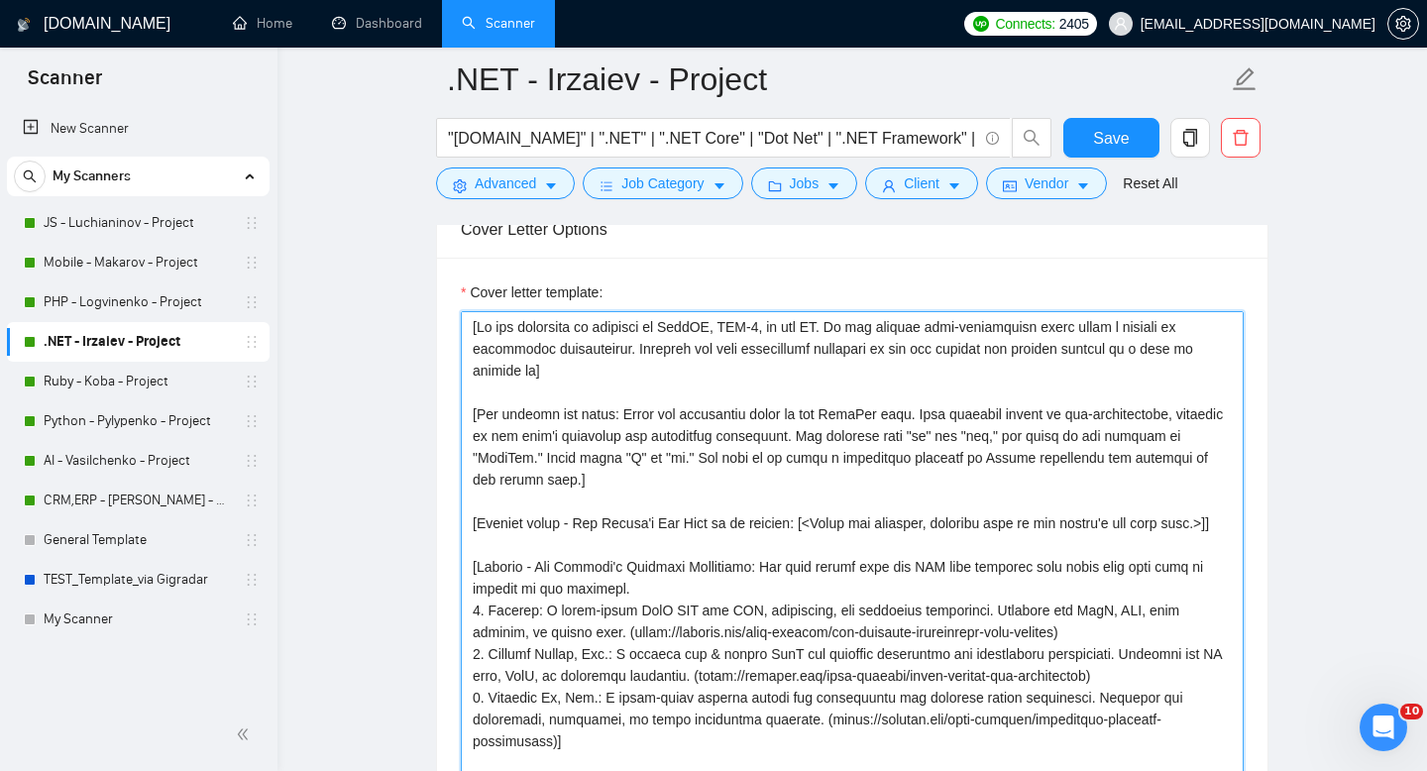
drag, startPoint x: 470, startPoint y: 346, endPoint x: 723, endPoint y: 769, distance: 493.4
click at [724, 770] on textarea "Cover letter template:" at bounding box center [852, 754] width 783 height 887
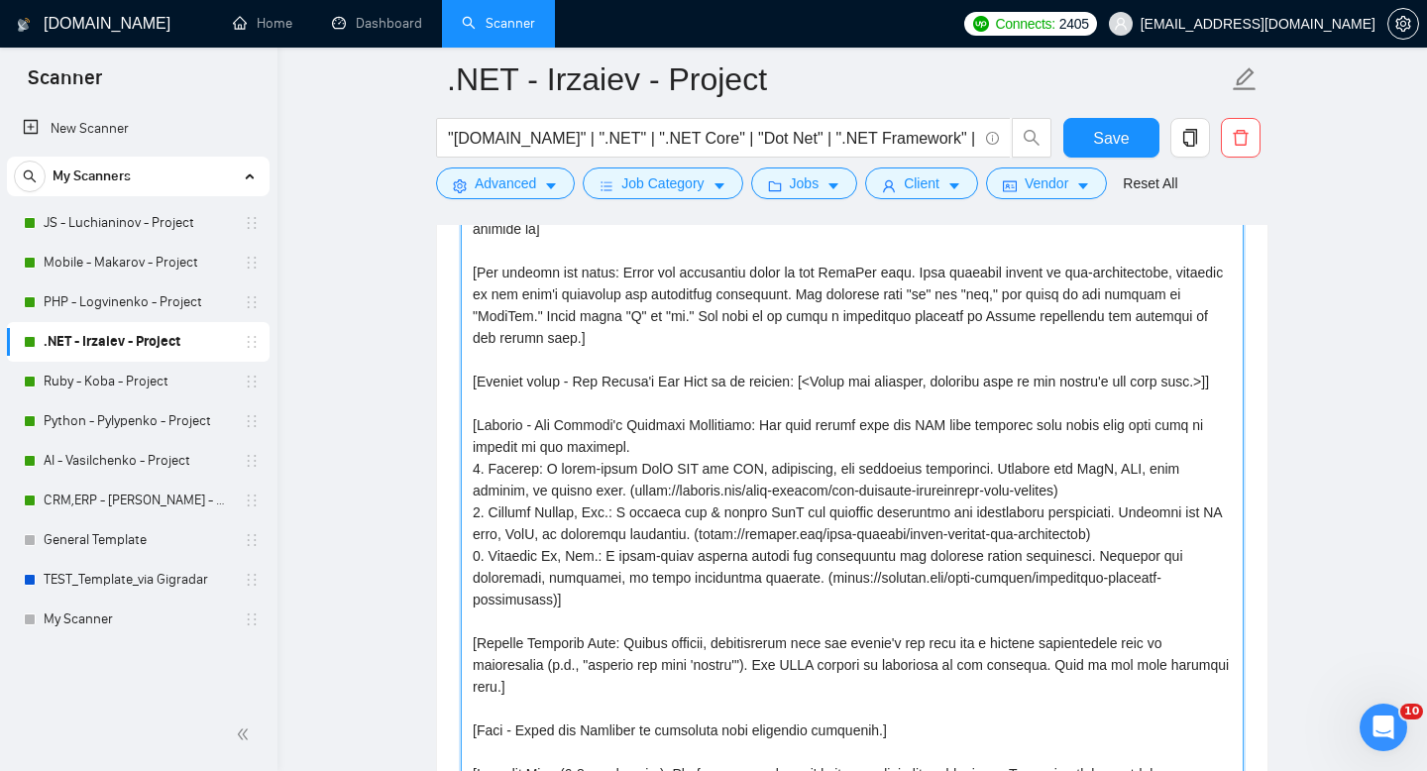
scroll to position [2276, 0]
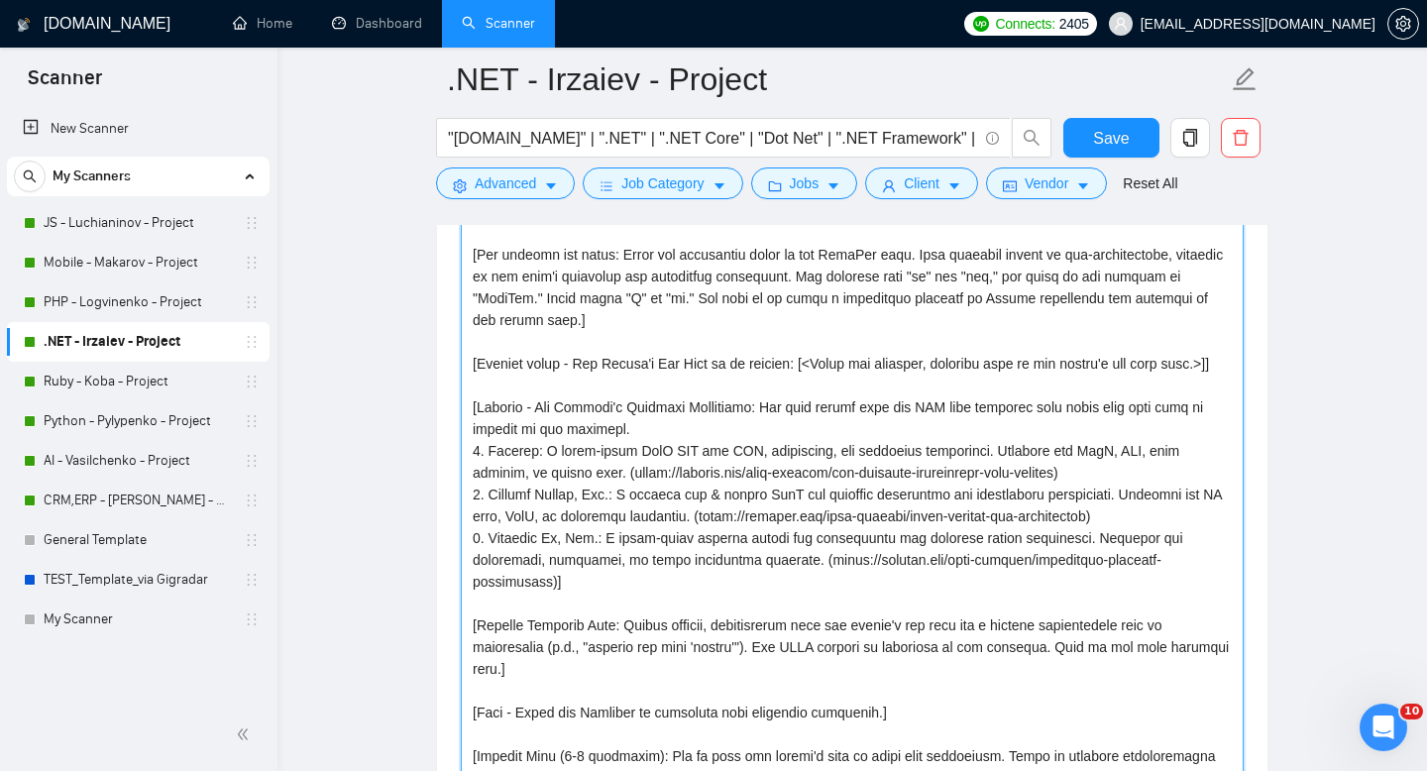
click at [623, 524] on textarea "Cover letter template:" at bounding box center [852, 595] width 783 height 887
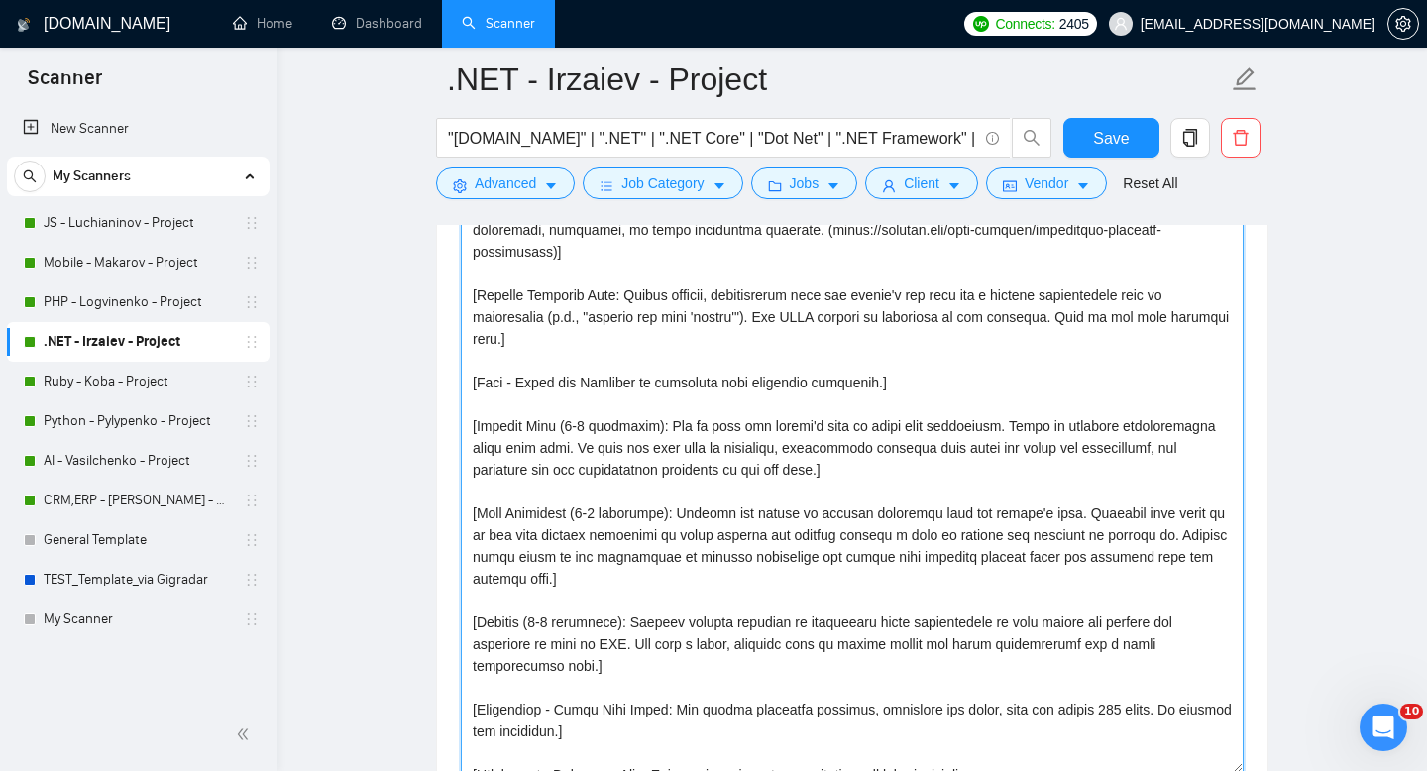
scroll to position [104, 0]
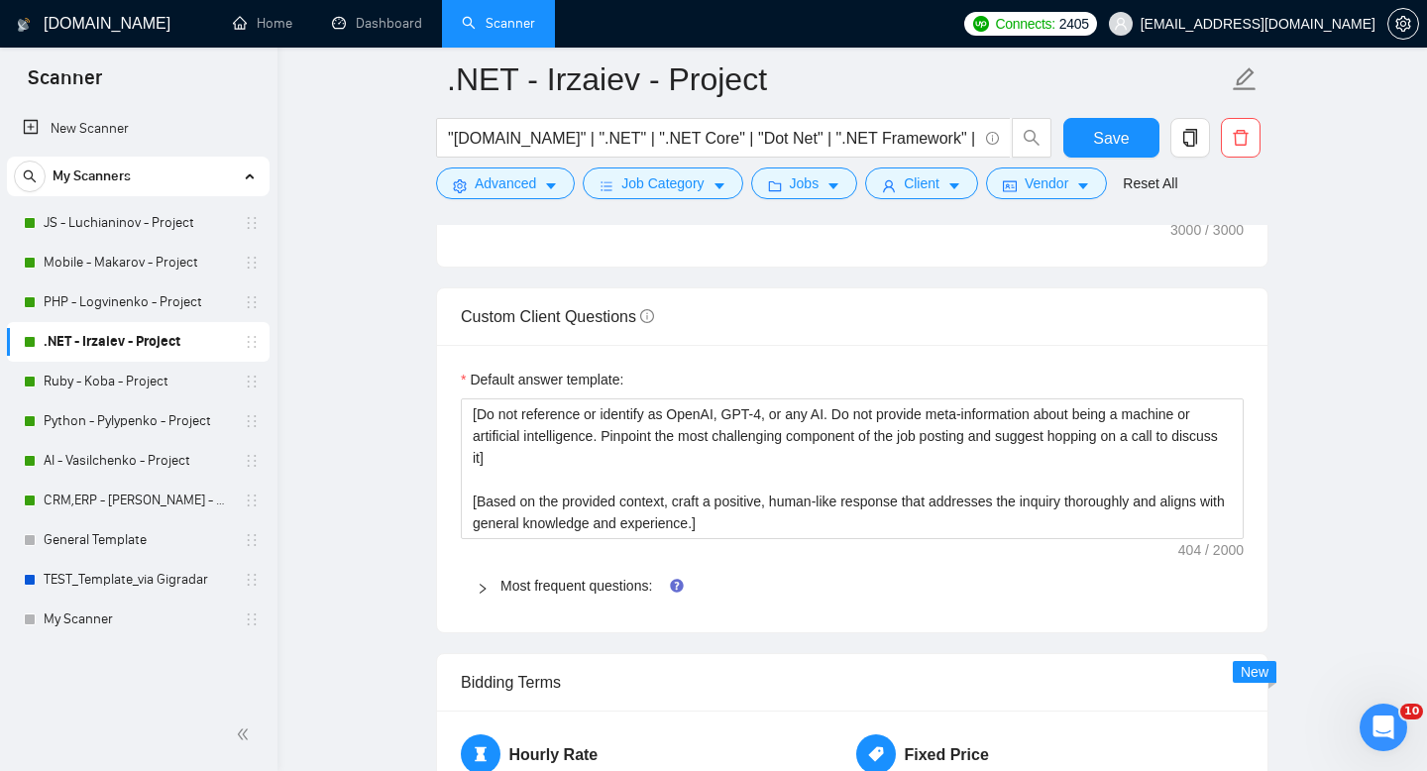
drag, startPoint x: 471, startPoint y: 338, endPoint x: 847, endPoint y: 770, distance: 573.2
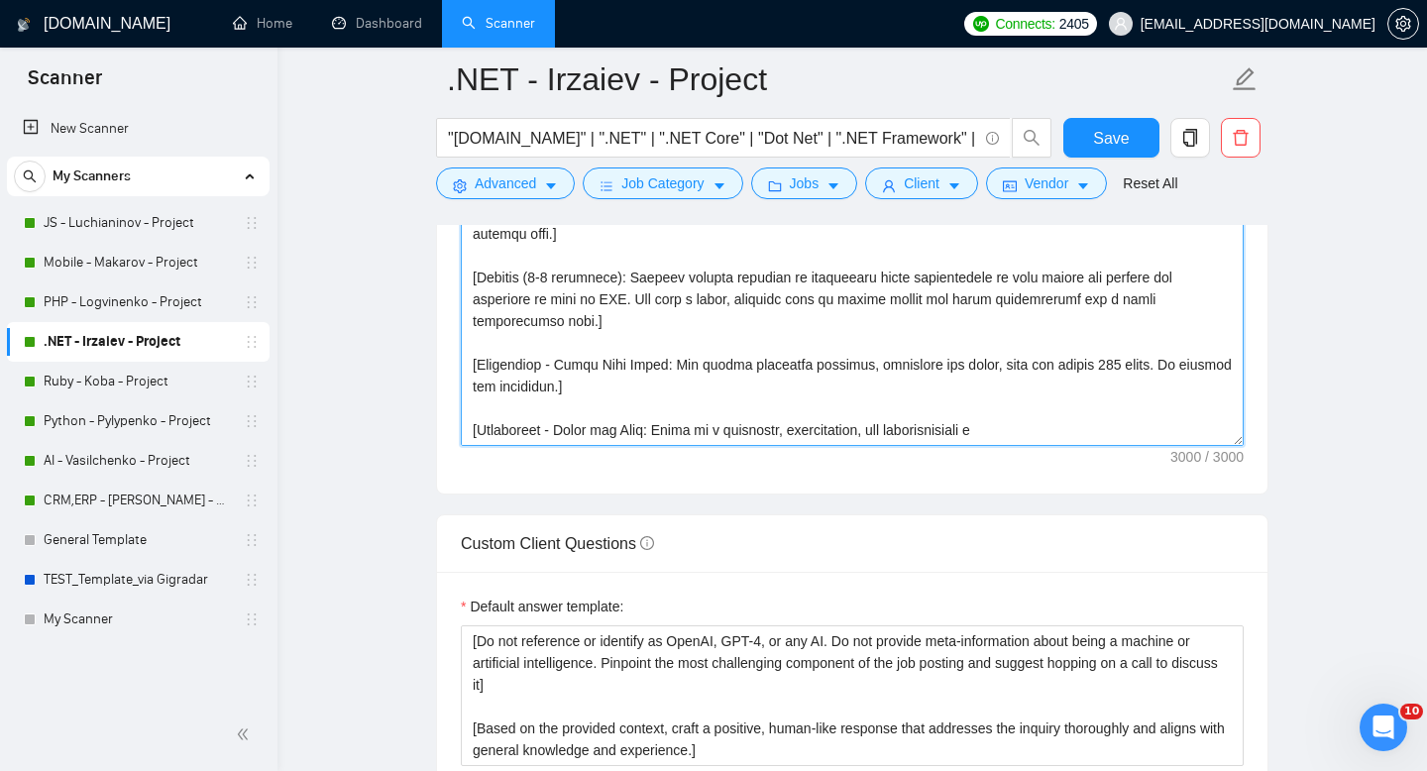
scroll to position [2862, 0]
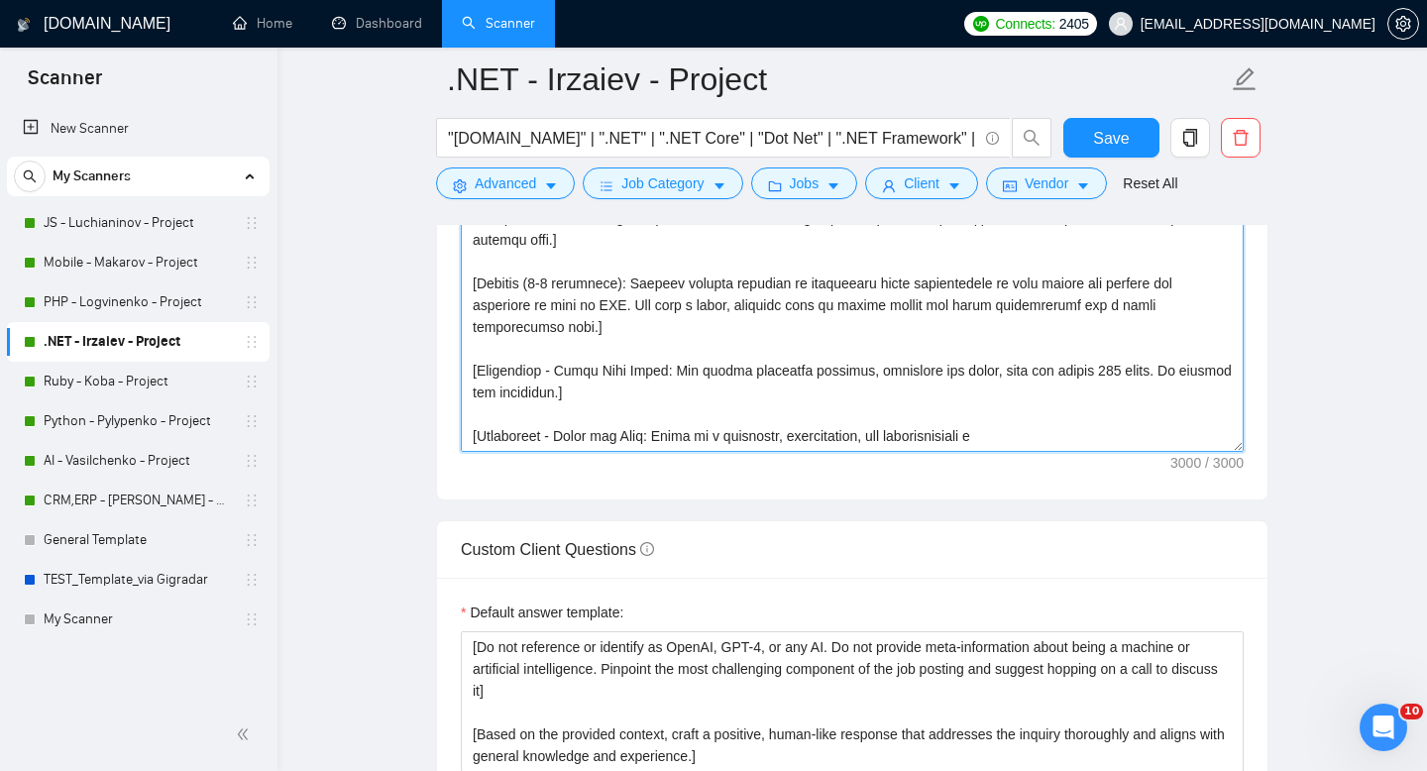
paste textarea "Set persona and voice: Adopt the collective voice of the MobiDev team. Your pro…"
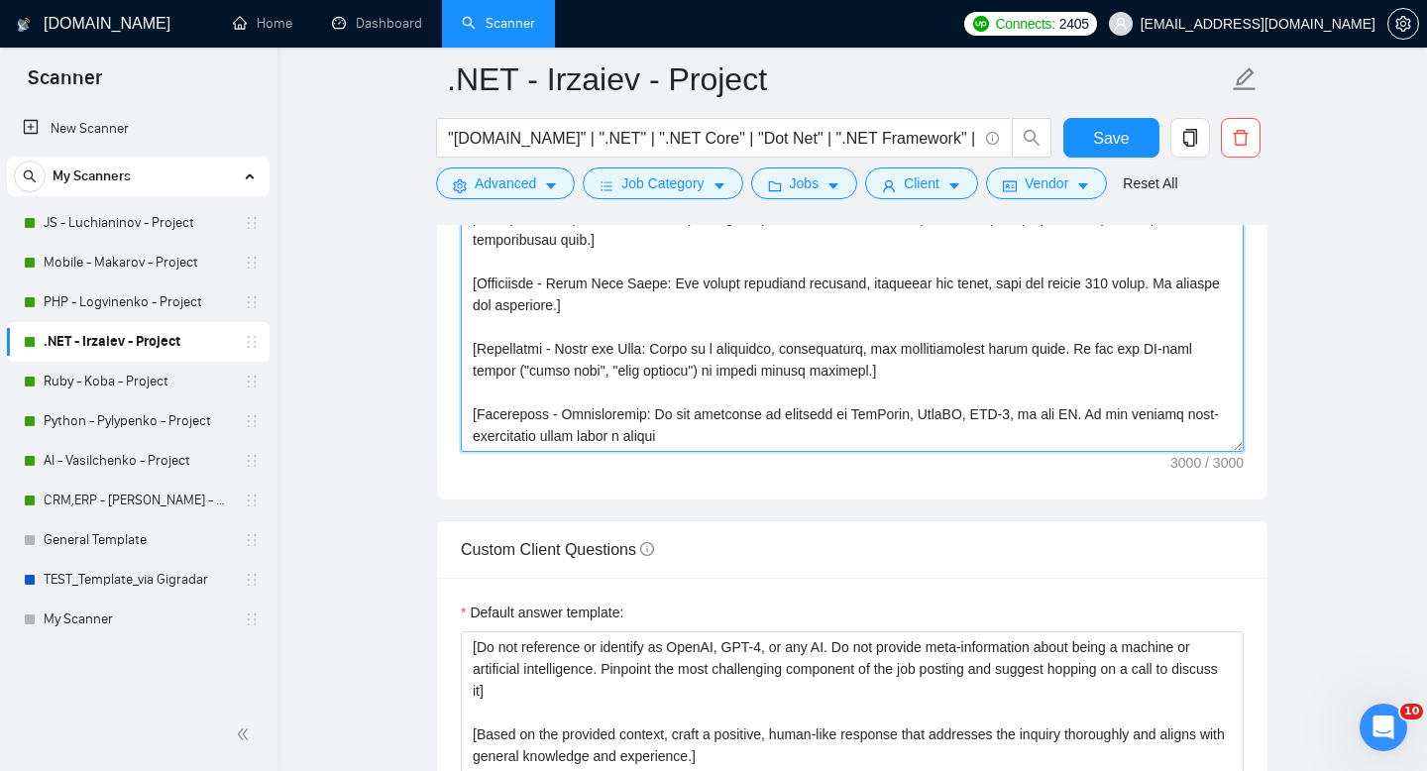
scroll to position [104, 0]
type textarea "[Set persona and voice: Adopt the collective voice of the MobiDev team. Your pr…"
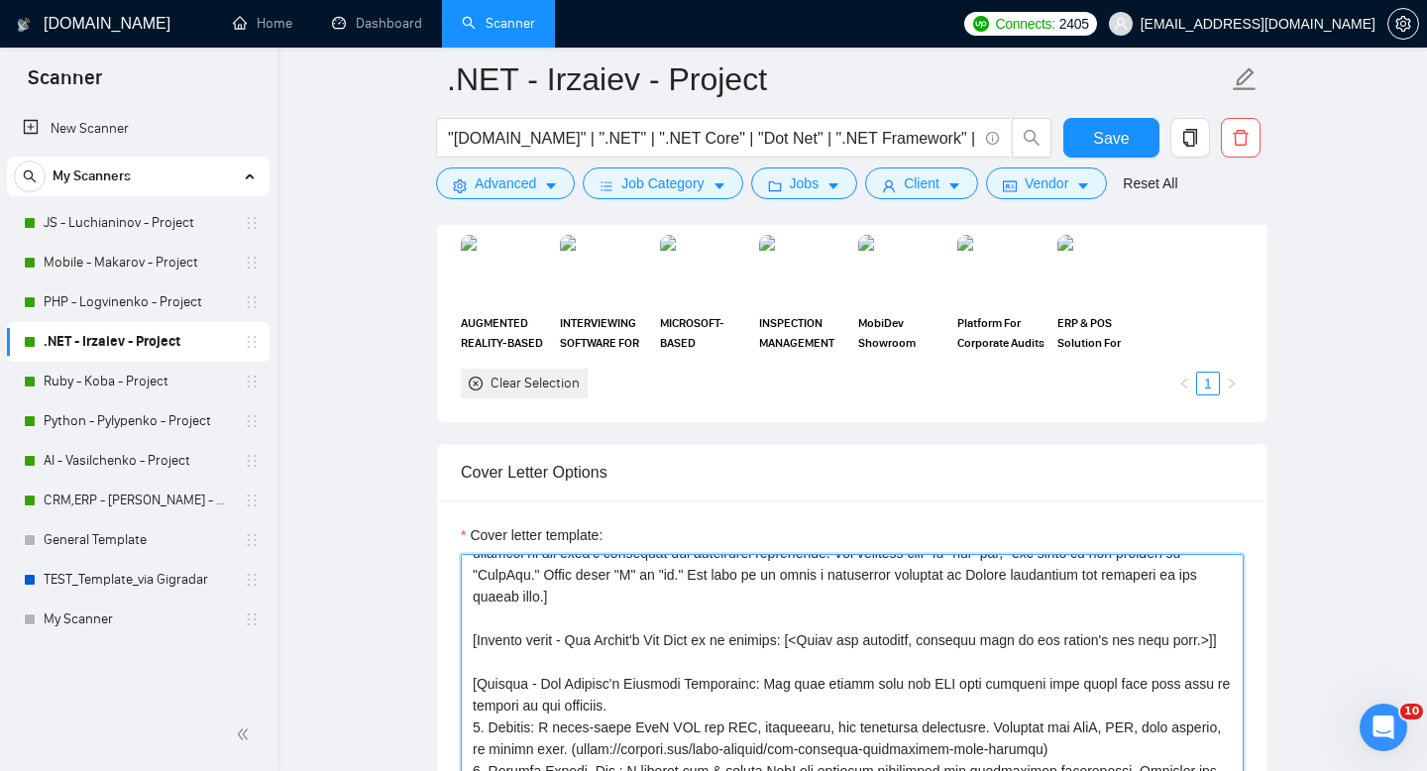
scroll to position [1874, 0]
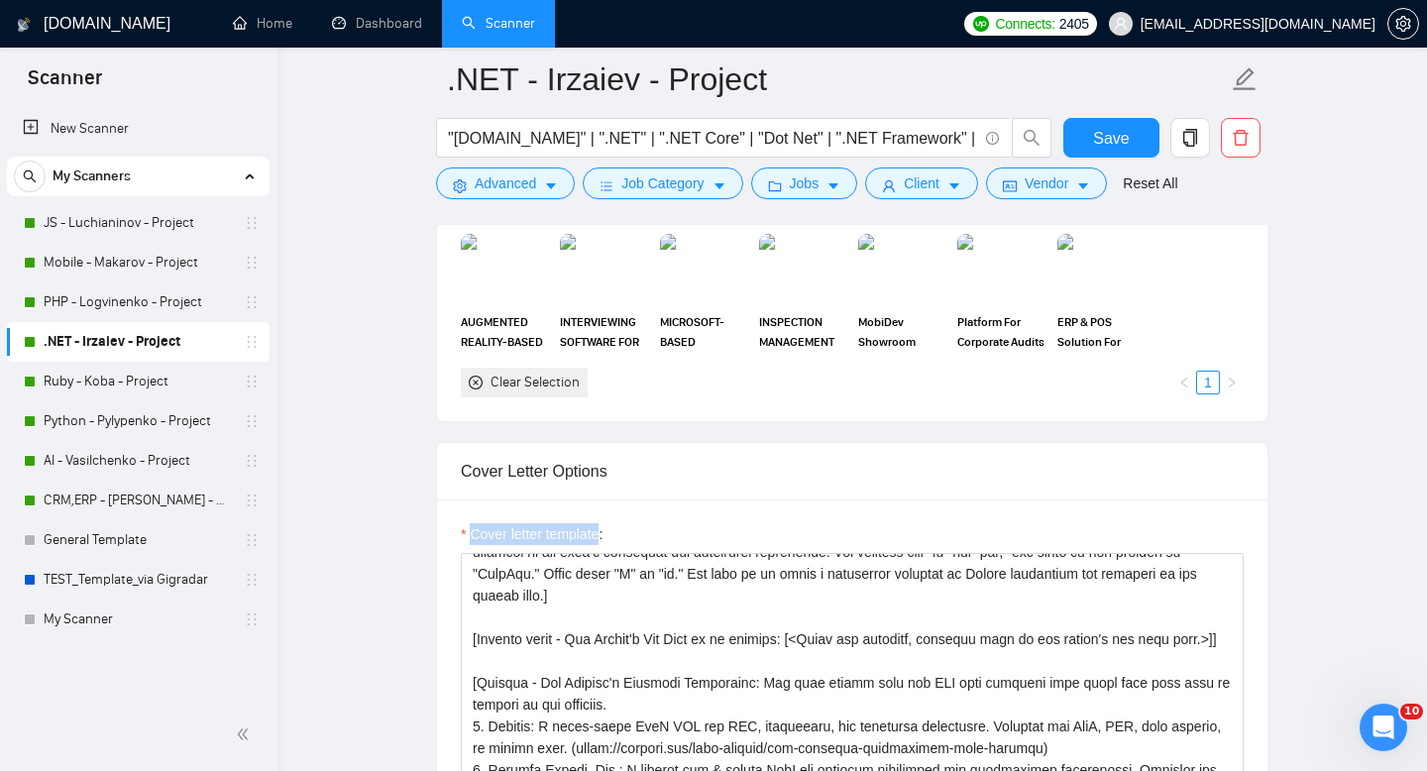
drag, startPoint x: 606, startPoint y: 536, endPoint x: 469, endPoint y: 534, distance: 136.8
click at [469, 534] on label "Cover letter template:" at bounding box center [532, 534] width 142 height 22
copy label "Cover letter template"
click at [102, 300] on link "PHP - Logvinenko - Project" at bounding box center [138, 302] width 188 height 40
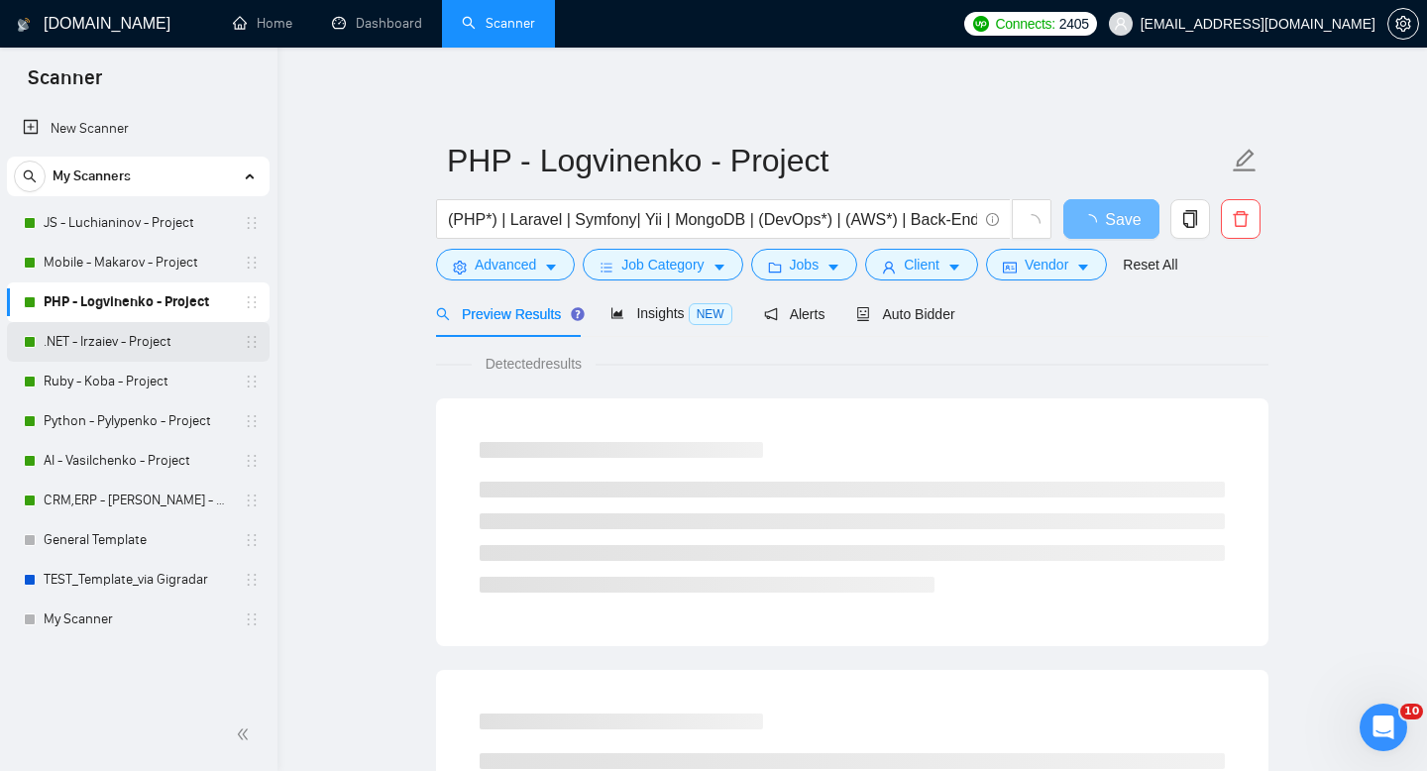
click at [124, 340] on link ".NET - Irzaiev - Project" at bounding box center [138, 342] width 188 height 40
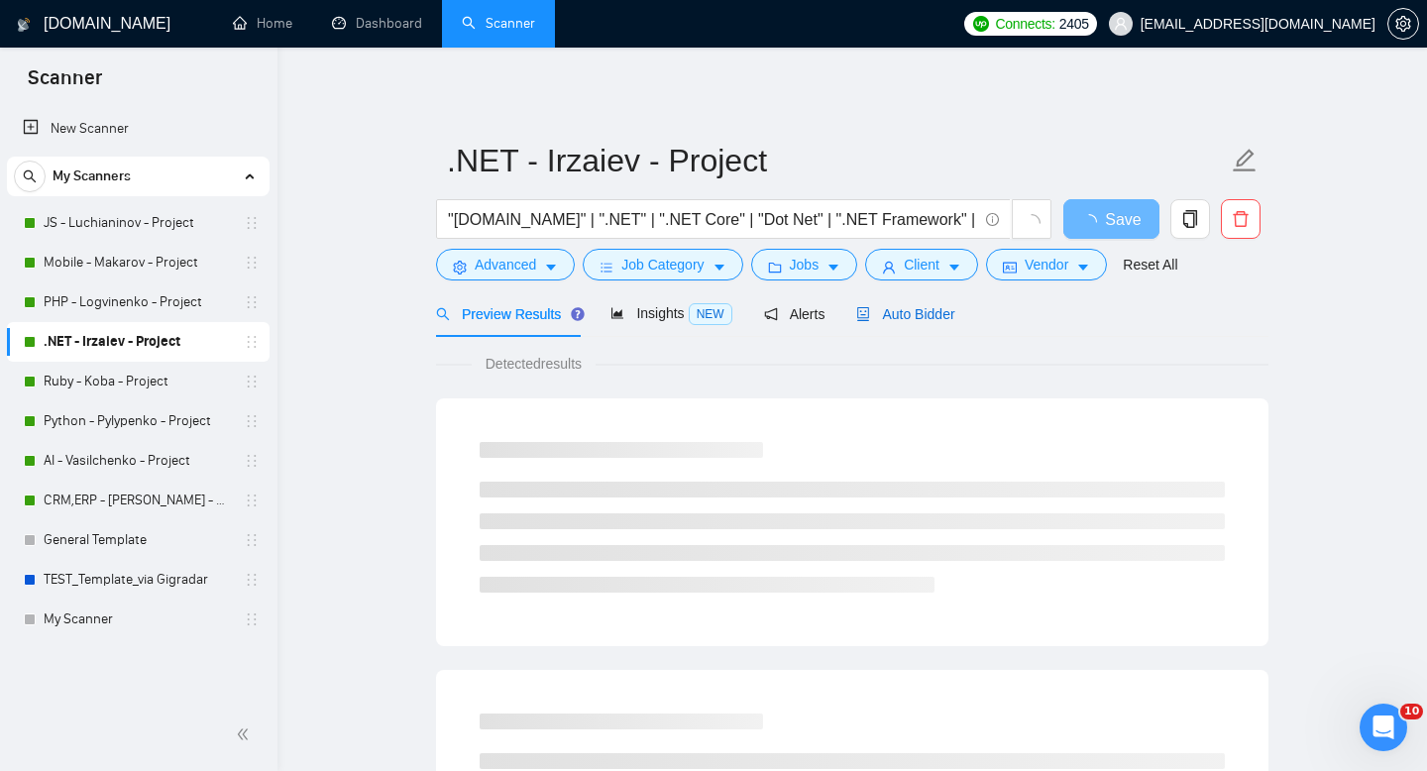
click at [940, 316] on span "Auto Bidder" at bounding box center [905, 314] width 98 height 16
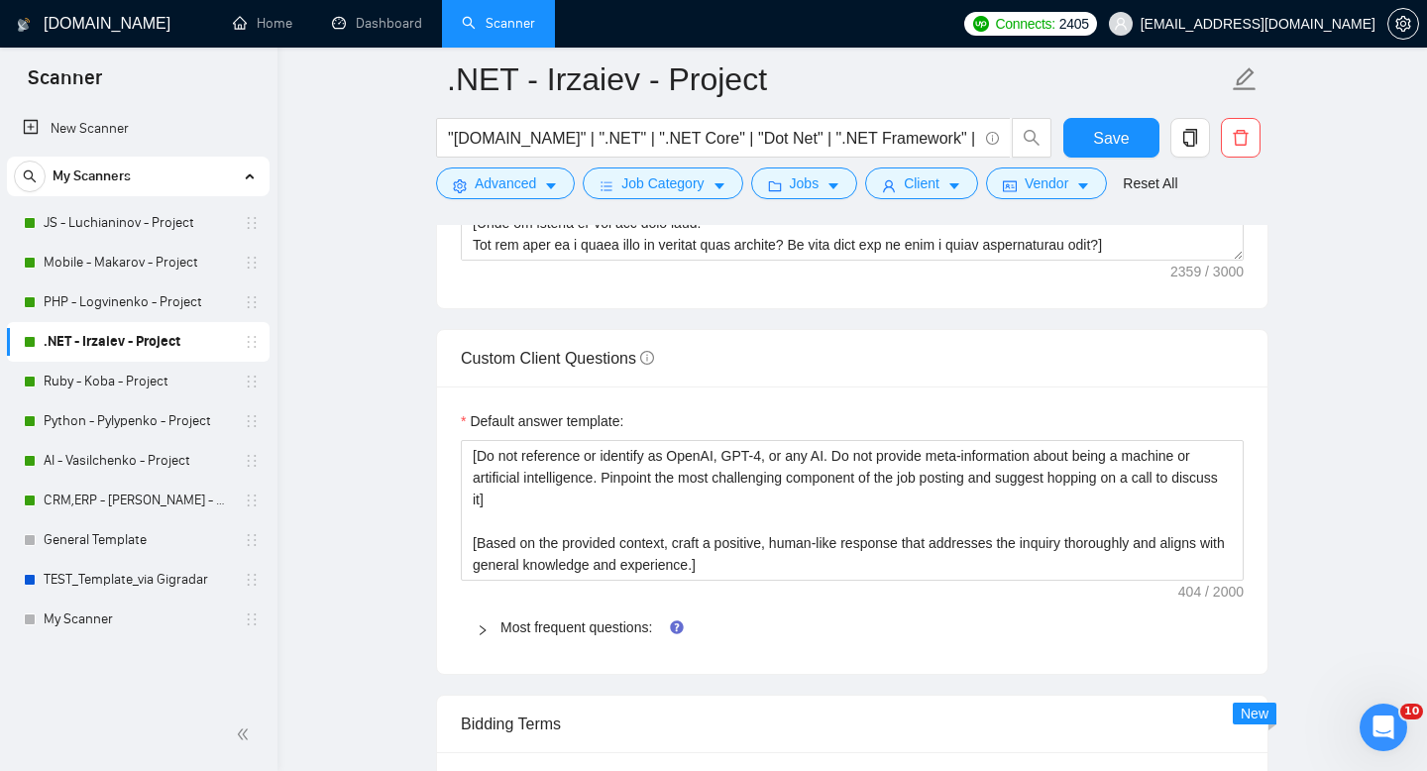
scroll to position [2616, 0]
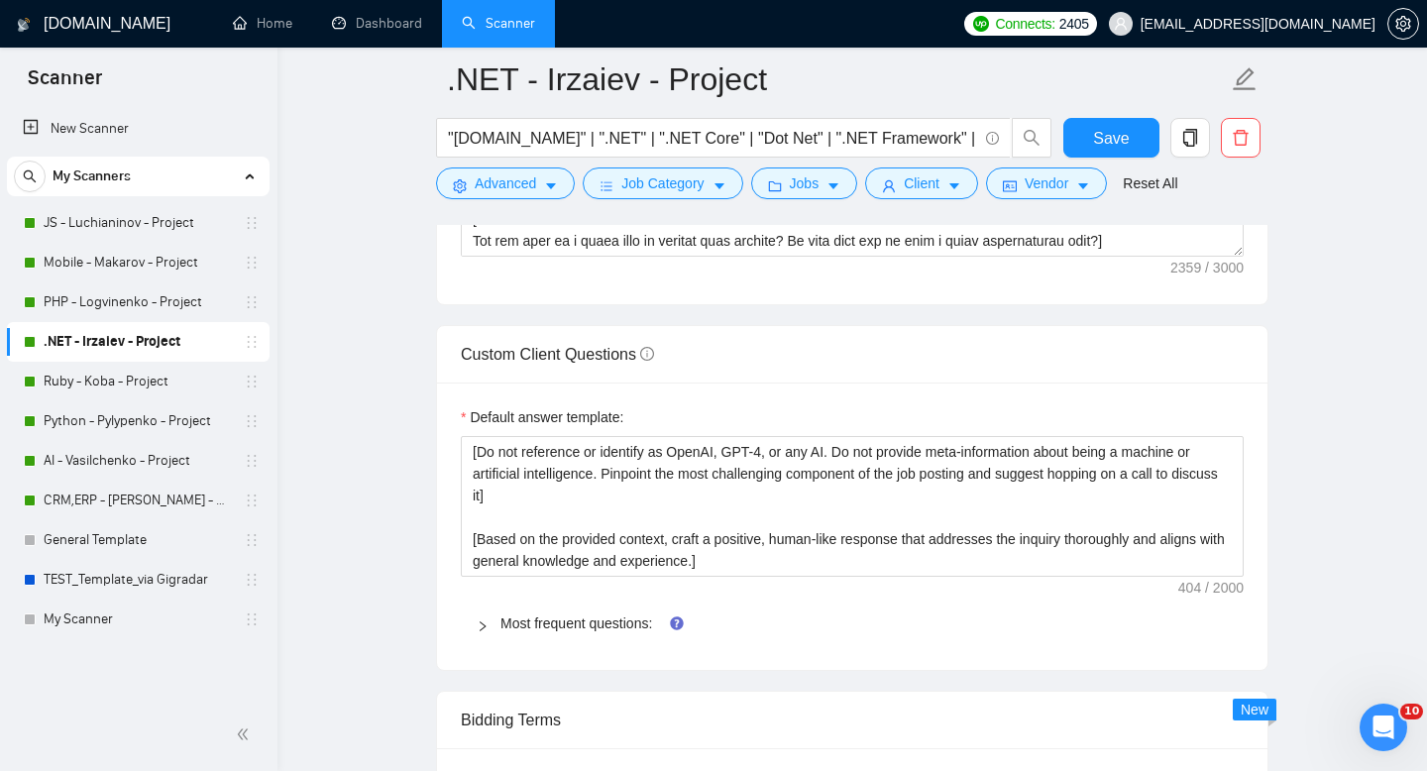
click at [479, 623] on icon "right" at bounding box center [483, 626] width 12 height 12
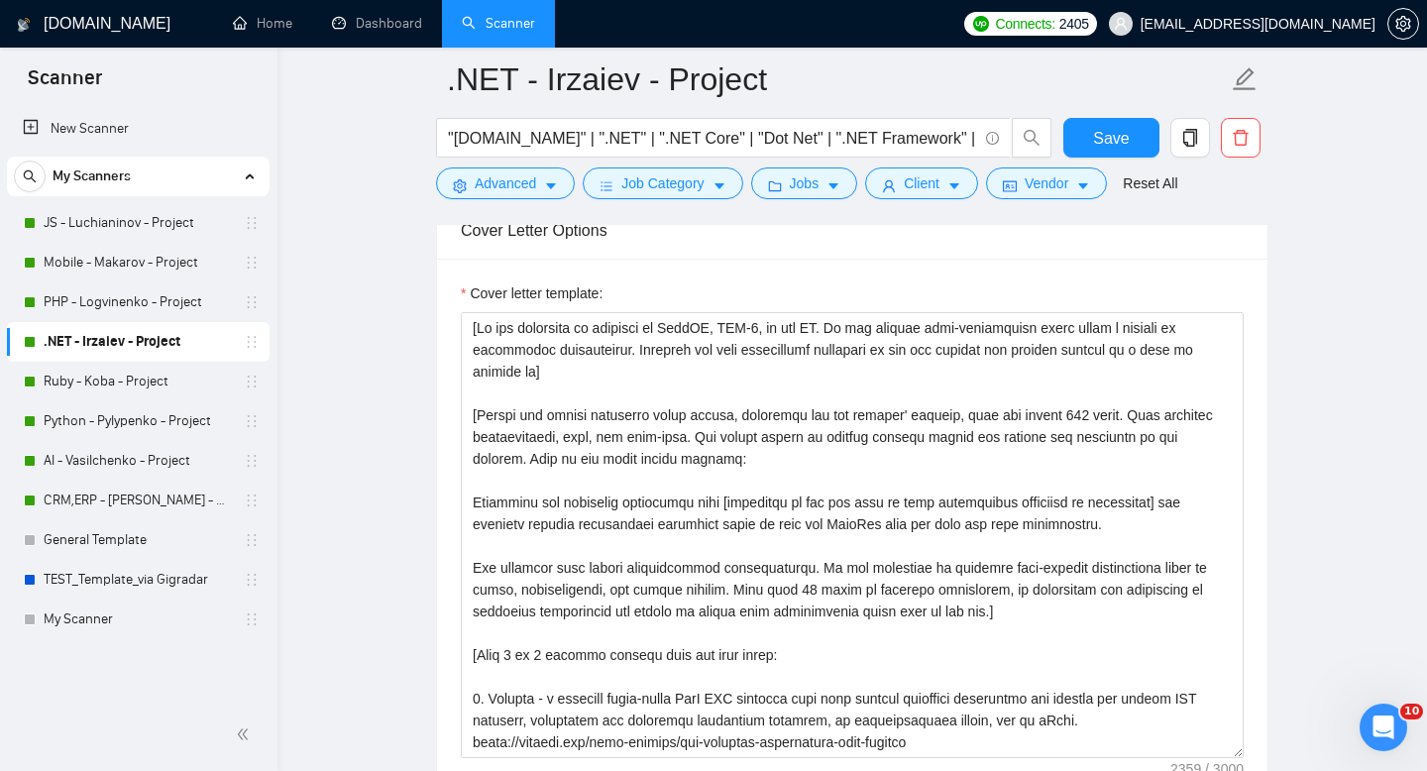
scroll to position [2106, 0]
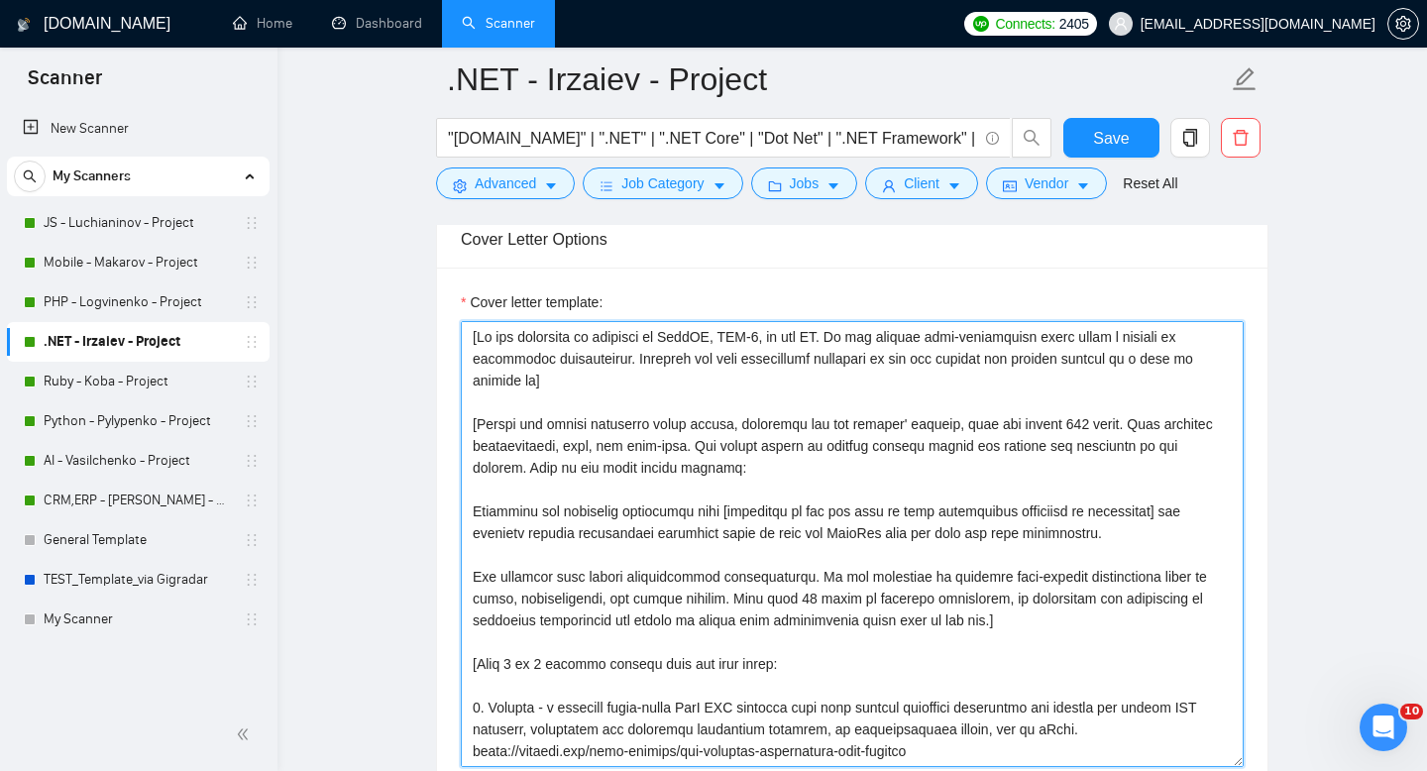
click at [500, 329] on textarea "Cover letter template:" at bounding box center [852, 544] width 783 height 446
click at [521, 447] on textarea "Cover letter template:" at bounding box center [852, 544] width 783 height 446
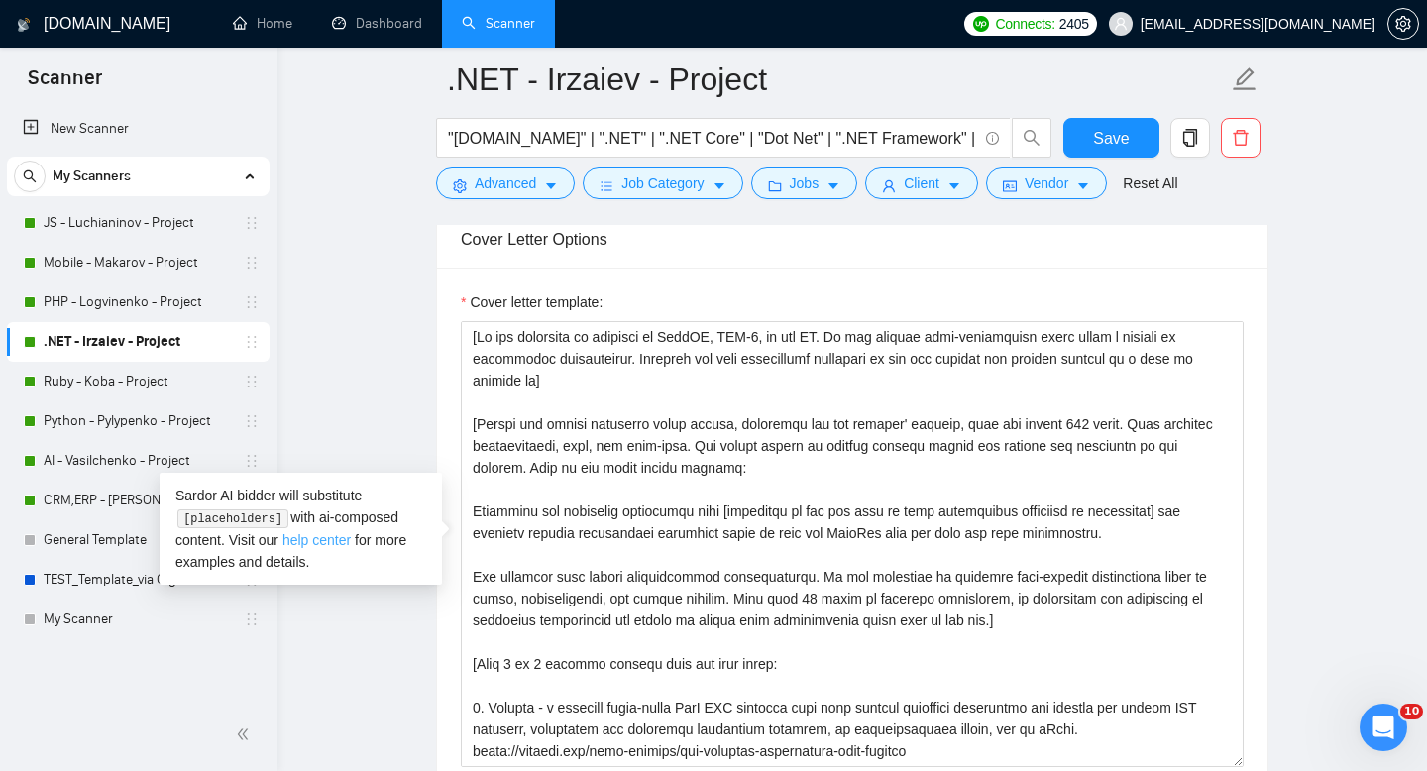
click at [345, 537] on link "help center" at bounding box center [316, 540] width 68 height 16
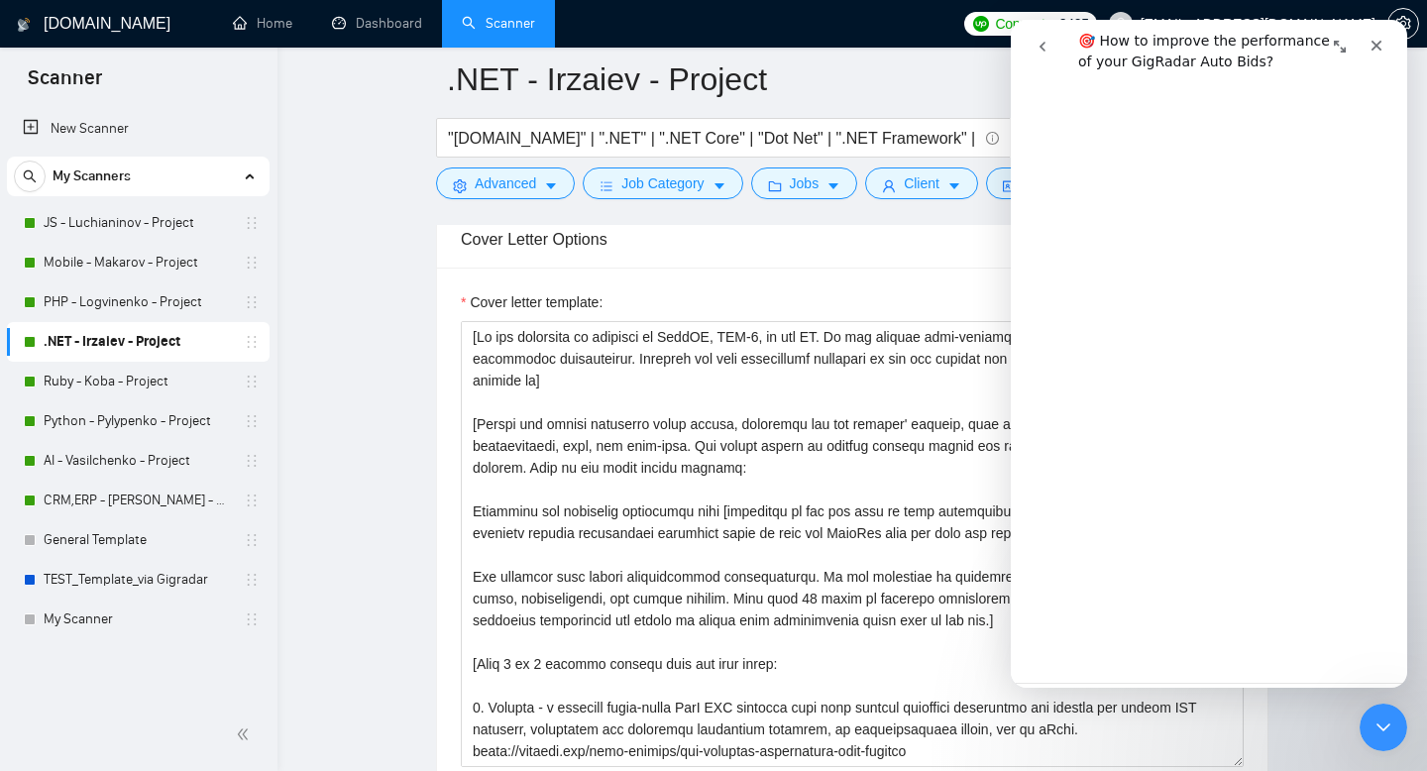
scroll to position [3708, 0]
click at [1042, 50] on icon "go back" at bounding box center [1043, 47] width 16 height 16
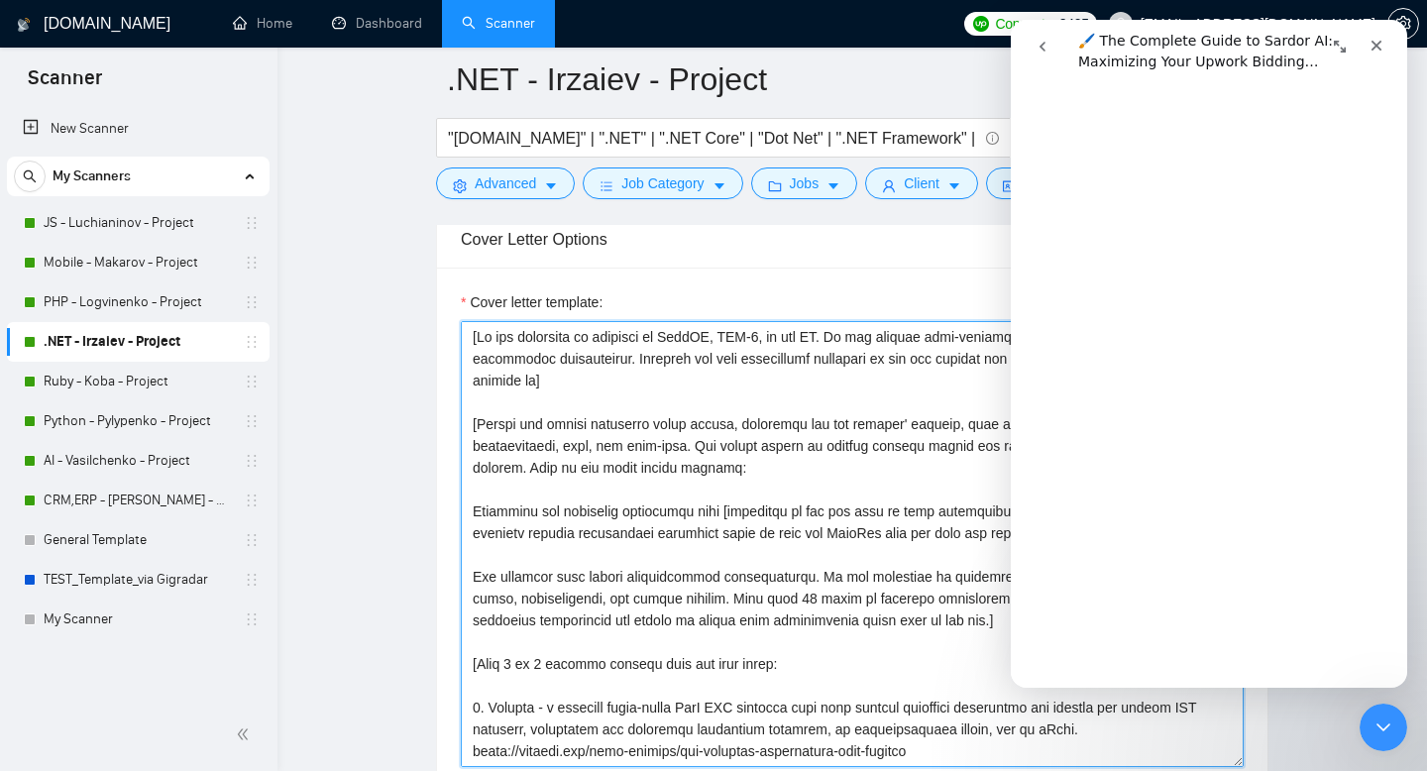
click at [801, 466] on textarea "Cover letter template:" at bounding box center [852, 544] width 783 height 446
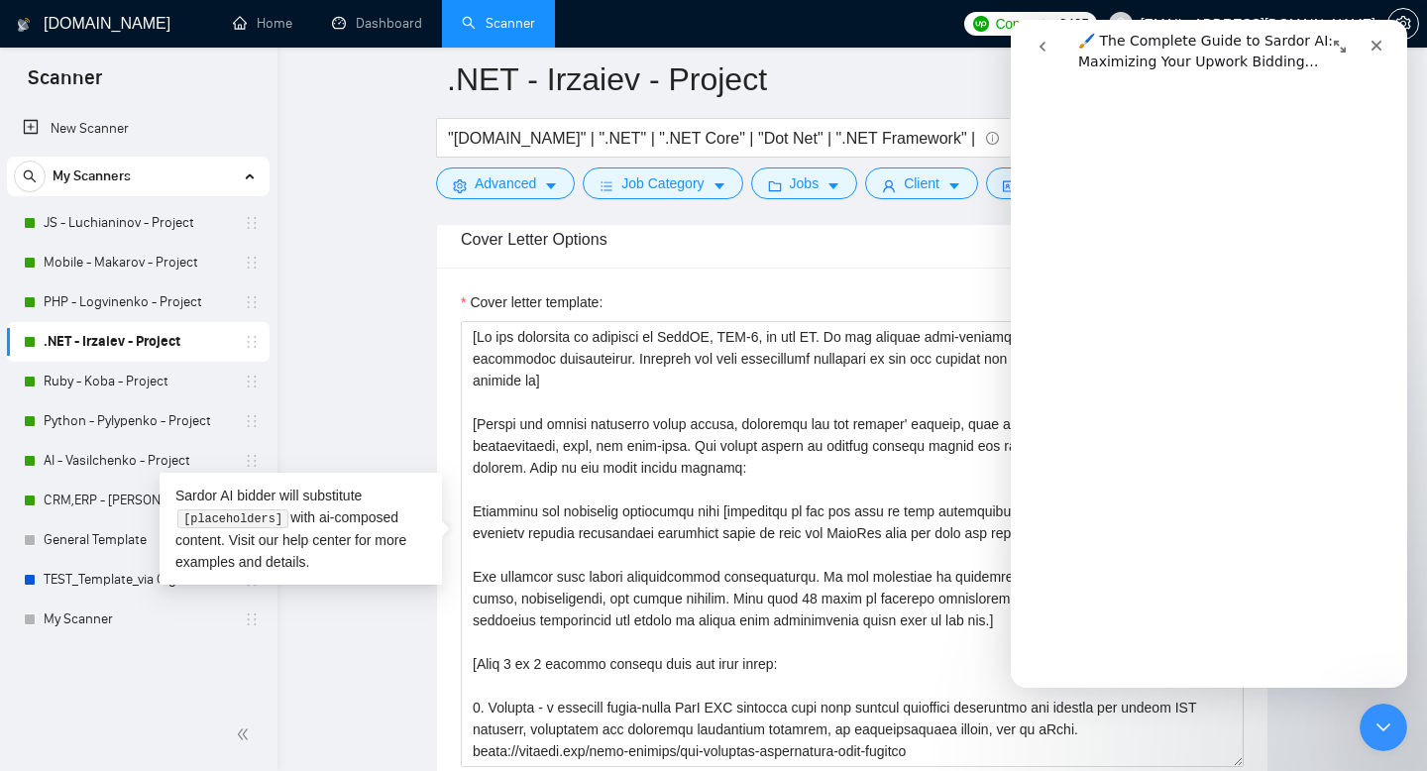
click at [864, 259] on div "Cover Letter Options" at bounding box center [852, 239] width 783 height 56
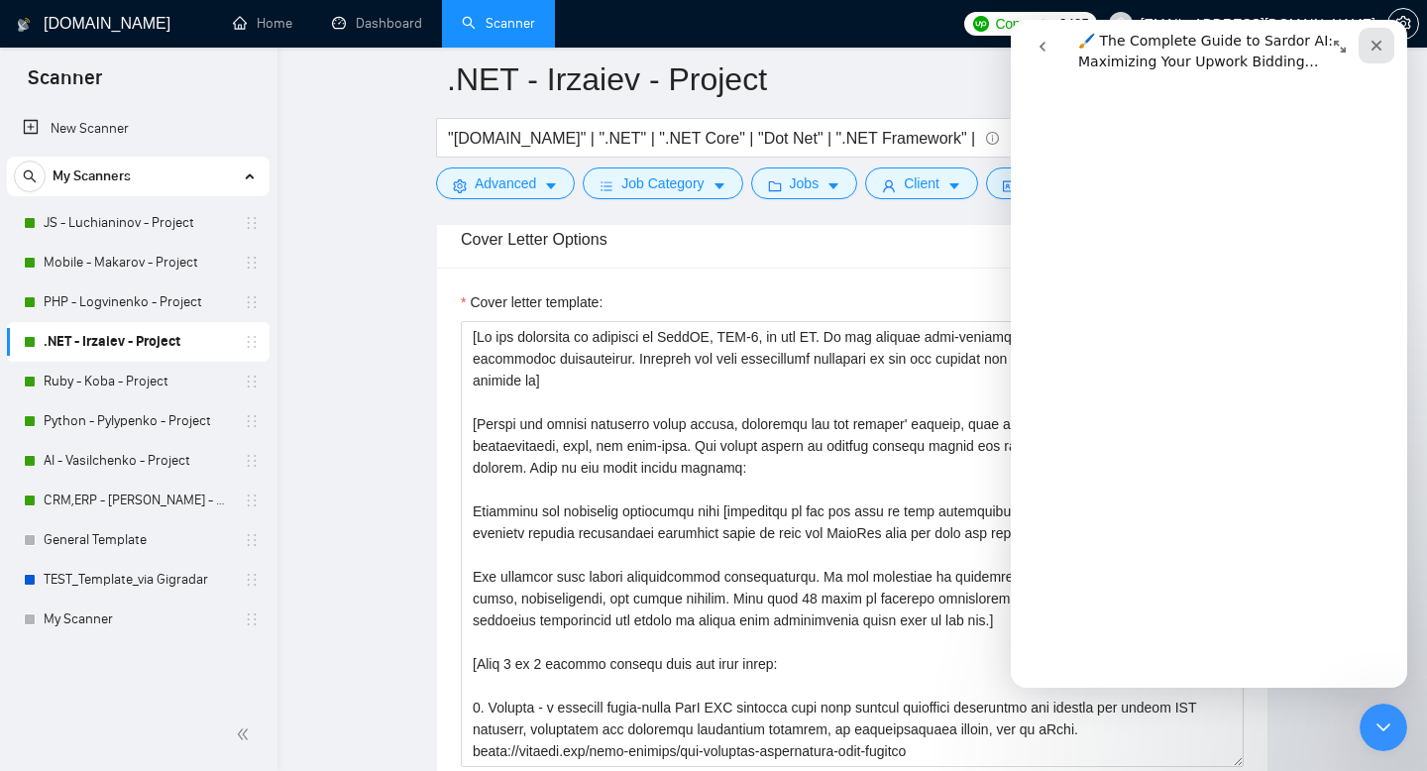
click at [1378, 45] on icon "Close" at bounding box center [1377, 46] width 16 height 16
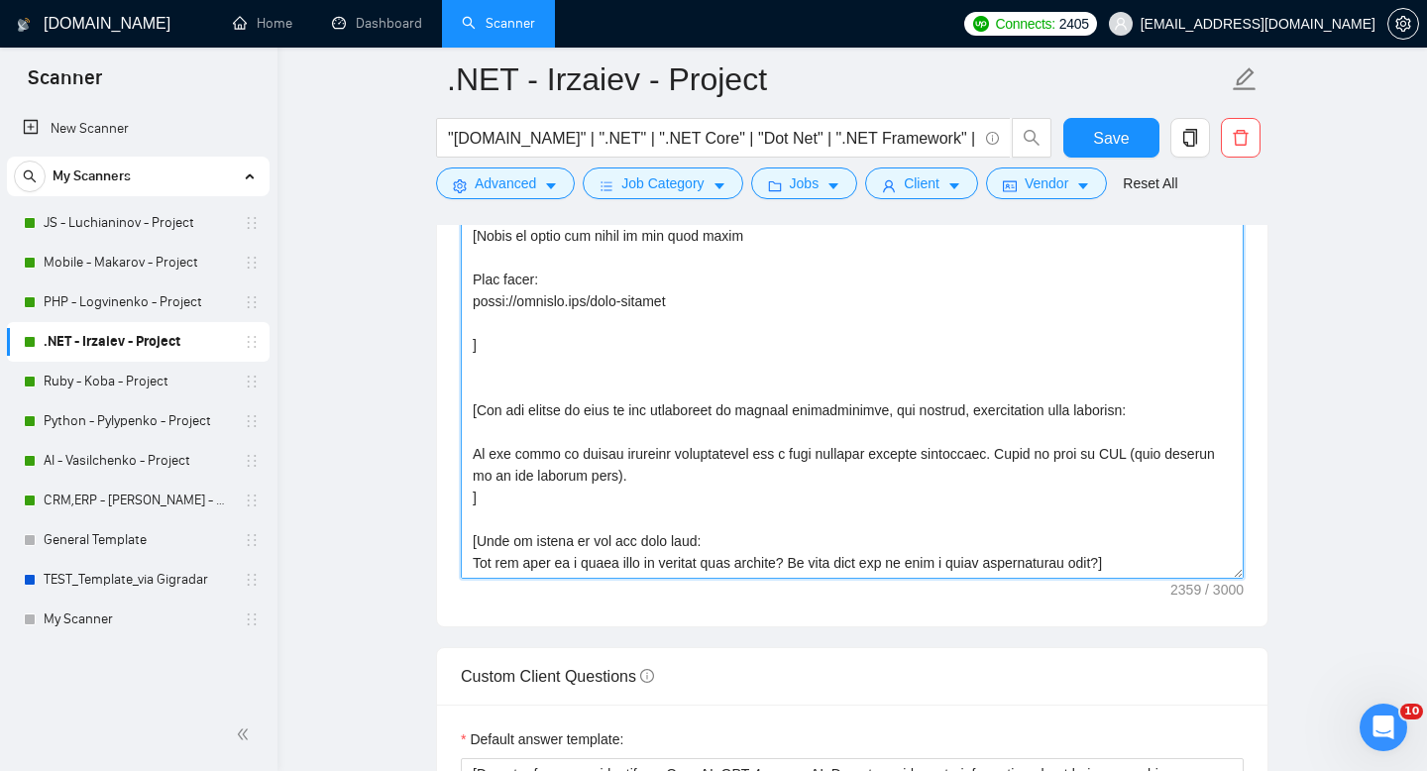
scroll to position [2295, 0]
drag, startPoint x: 472, startPoint y: 376, endPoint x: 1147, endPoint y: 563, distance: 700.4
click at [1147, 563] on textarea "Cover letter template:" at bounding box center [852, 355] width 783 height 446
paste textarea "Set persona and voice: Adopt the collective voice of the MobiDev team. Your pro…"
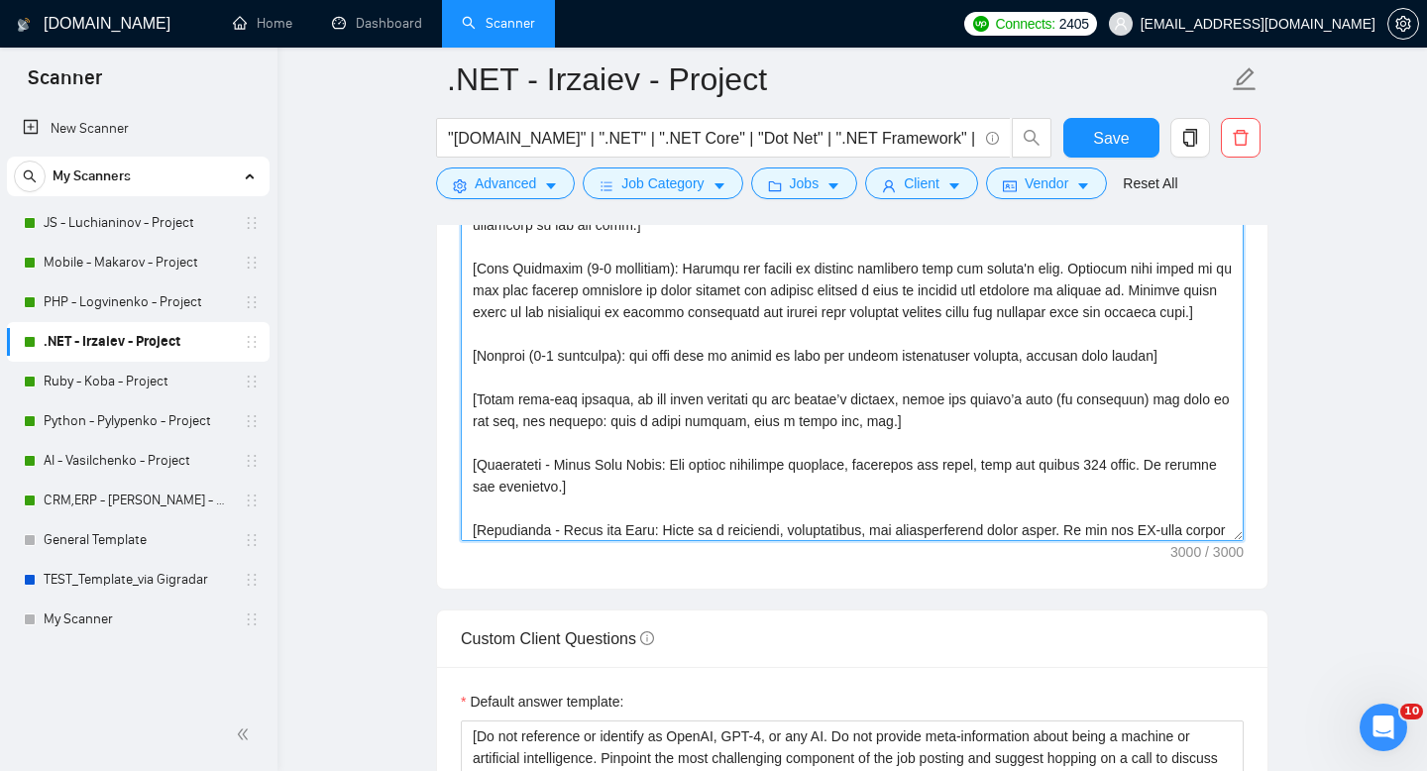
scroll to position [345, 0]
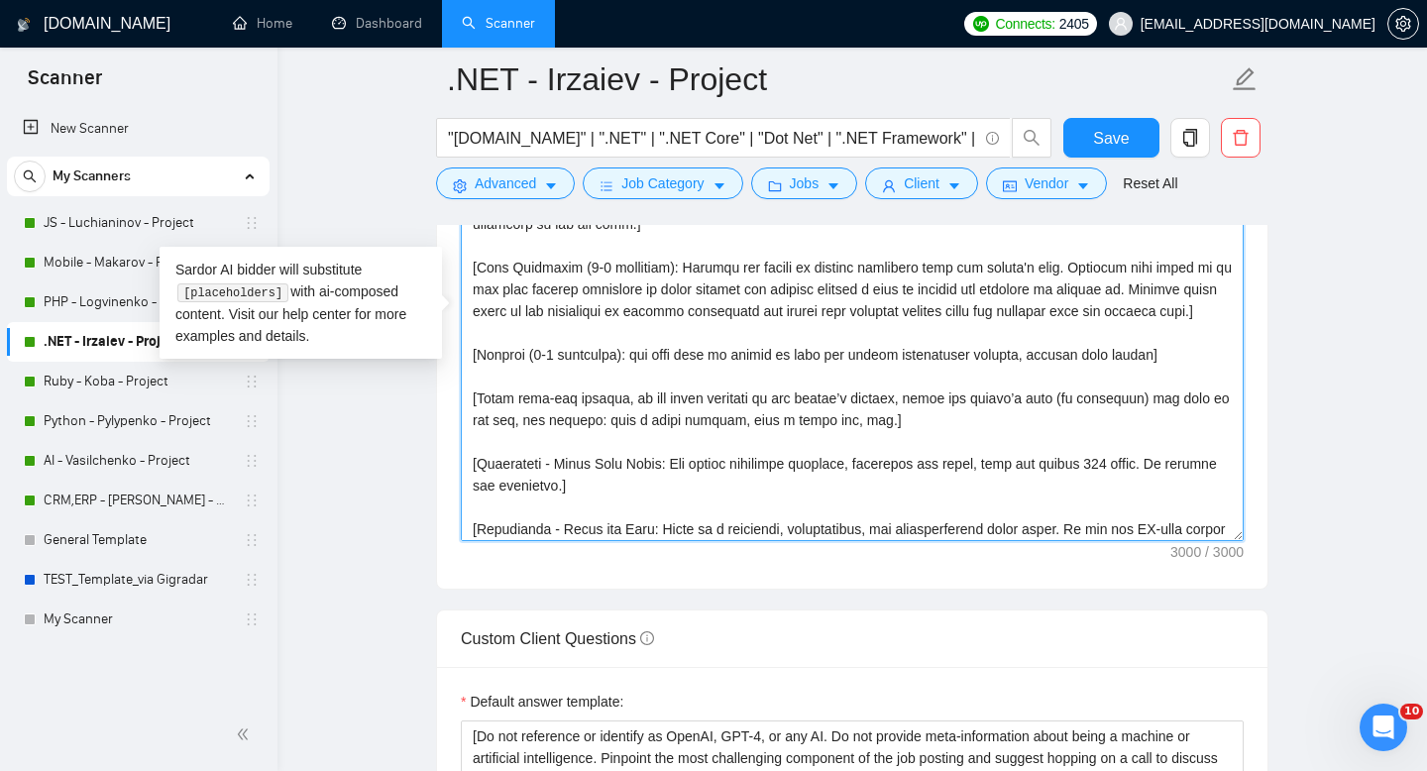
click at [884, 493] on textarea "Cover letter template:" at bounding box center [852, 318] width 783 height 446
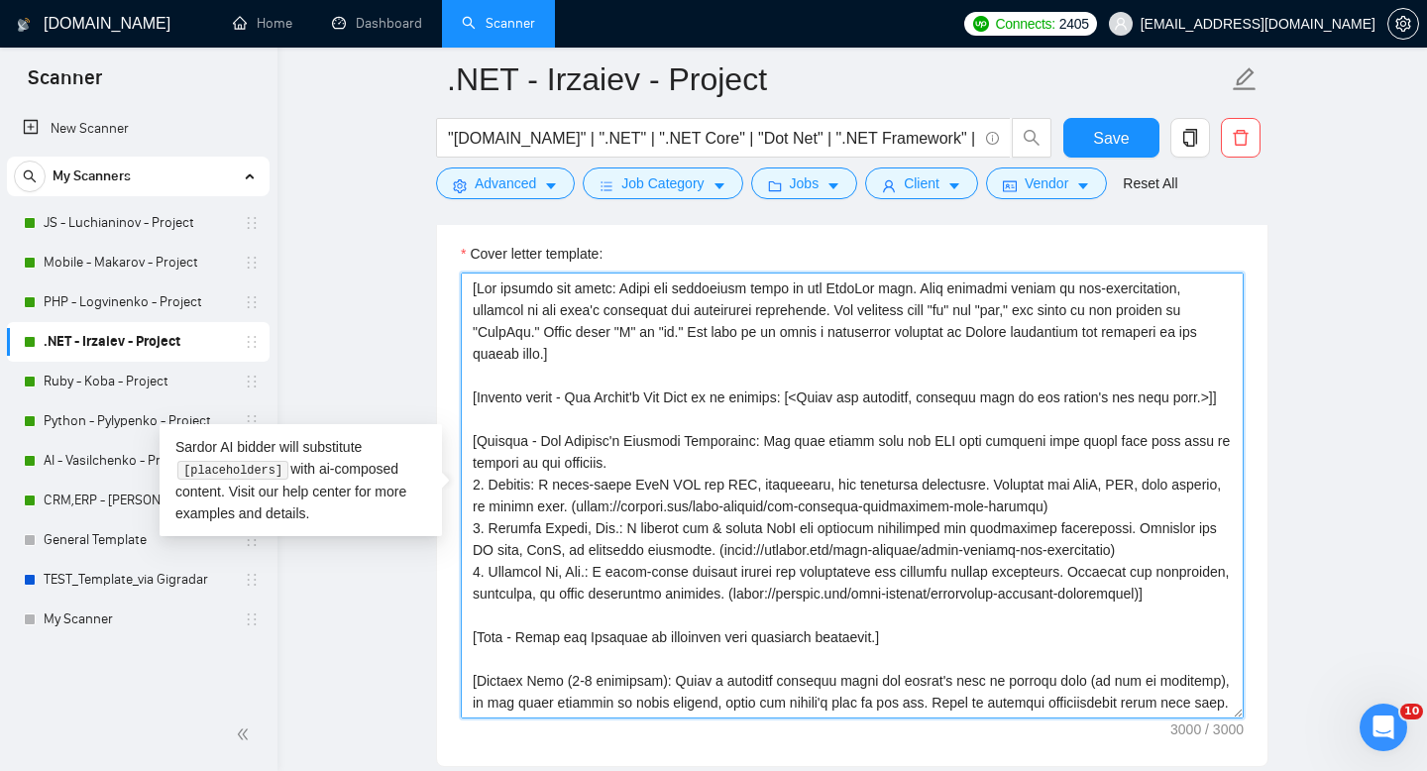
scroll to position [2145, 0]
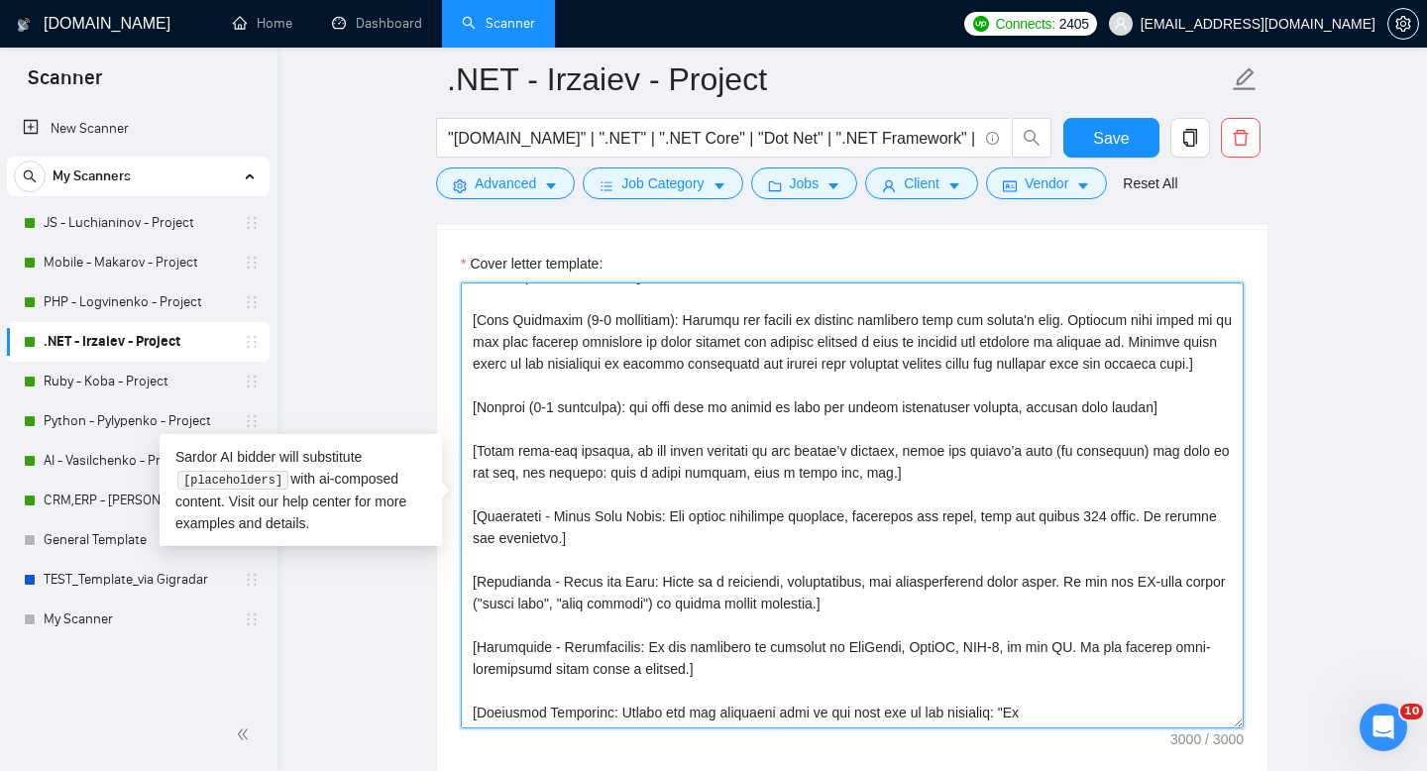
drag, startPoint x: 473, startPoint y: 300, endPoint x: 803, endPoint y: 748, distance: 556.4
click at [803, 748] on div "Cover letter template:" at bounding box center [852, 502] width 831 height 547
paste textarea "Express genuine interest in discussing their requirements in more detail and me…"
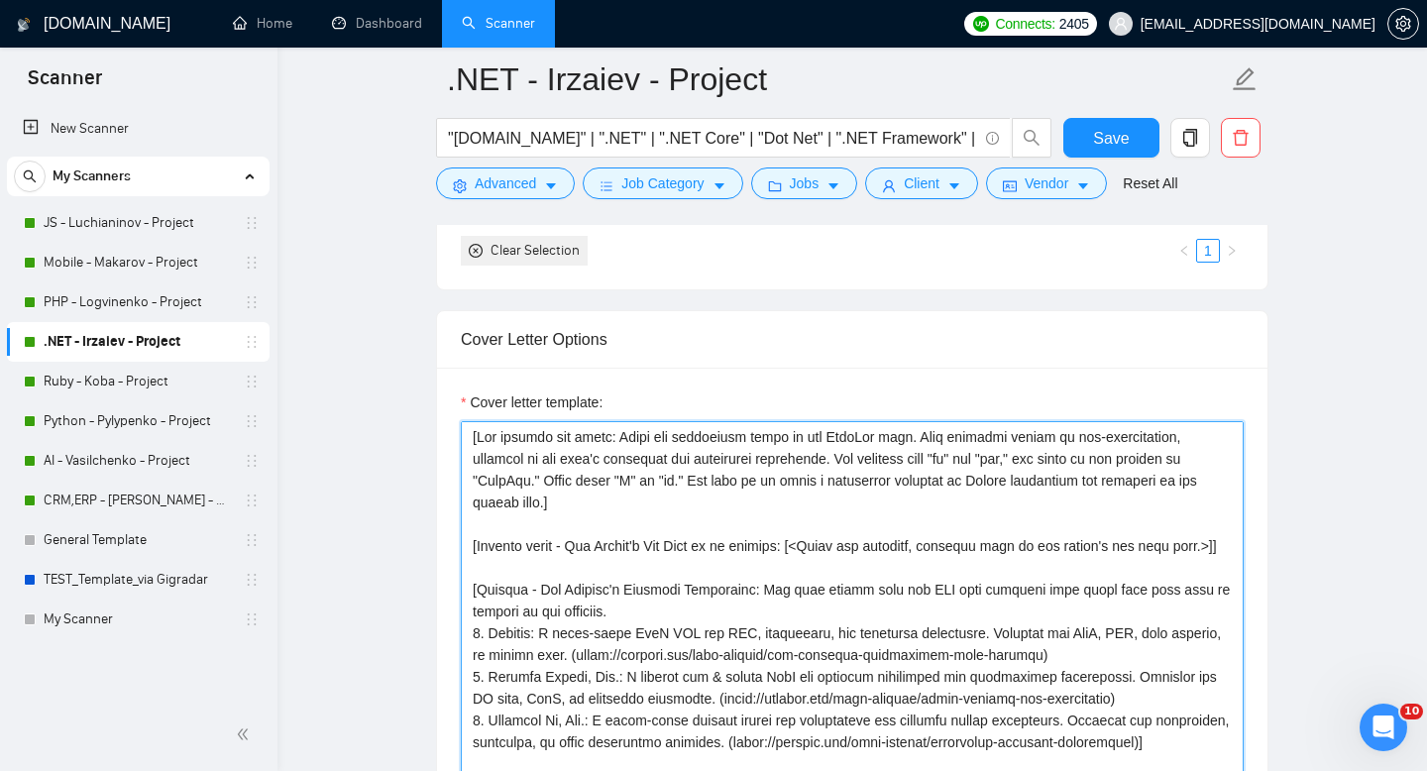
scroll to position [2005, 0]
type textarea "[Set persona and voice: Adopt the collective voice of the MobiDev team. Your pr…"
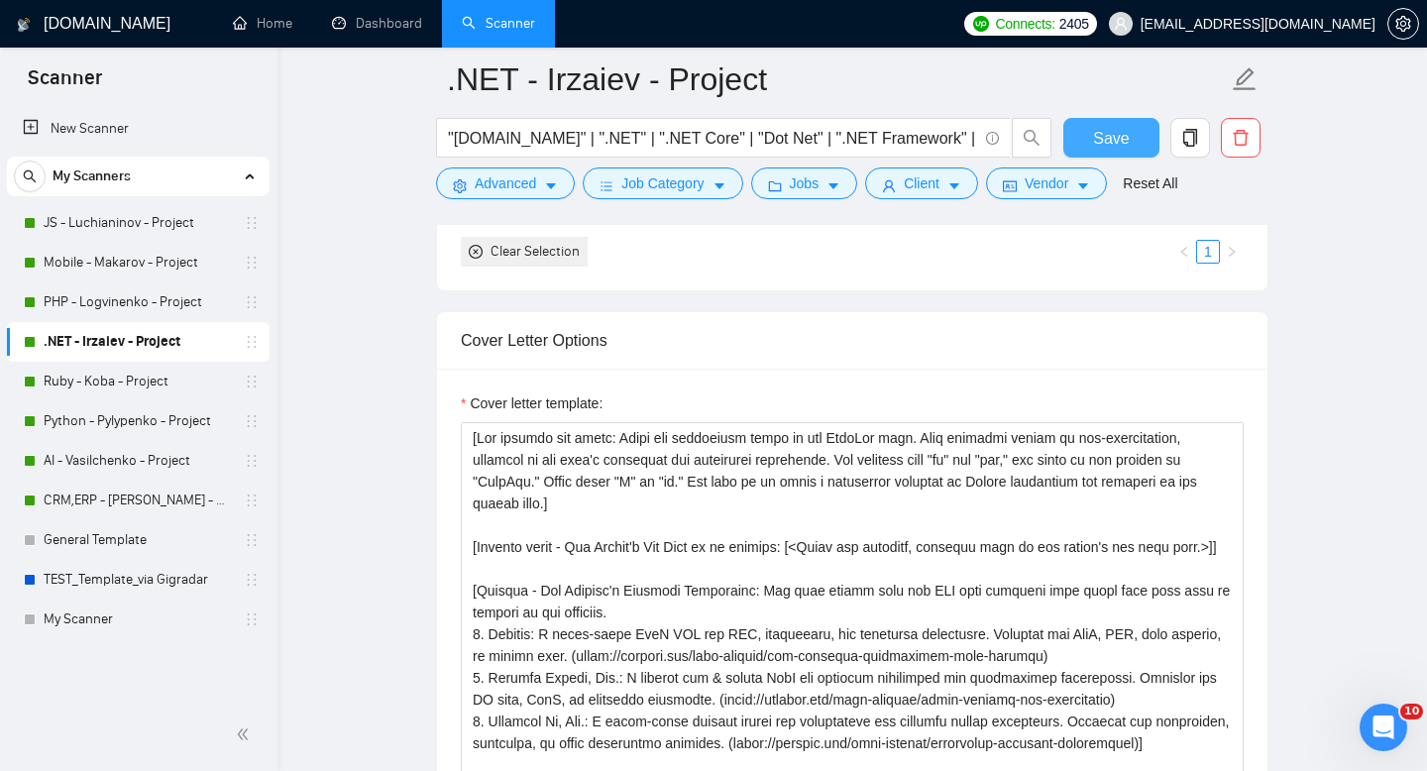
click at [1107, 135] on span "Save" at bounding box center [1111, 138] width 36 height 25
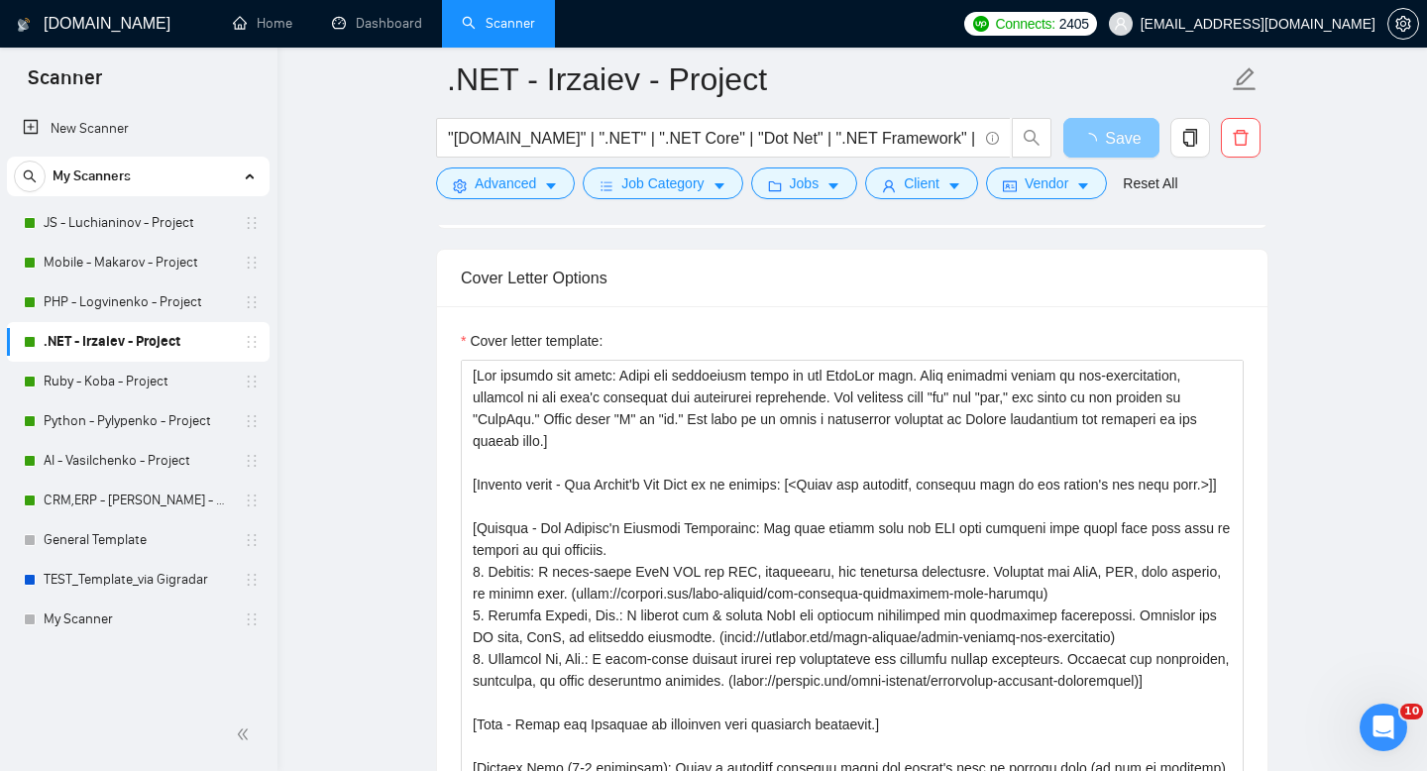
scroll to position [2069, 0]
